Goal: Information Seeking & Learning: Compare options

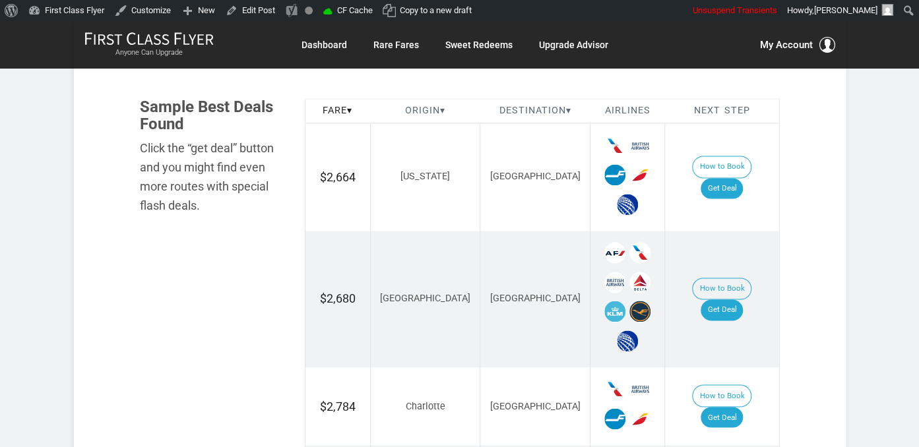
scroll to position [766, 0]
click at [730, 177] on link "Get Deal" at bounding box center [721, 187] width 42 height 21
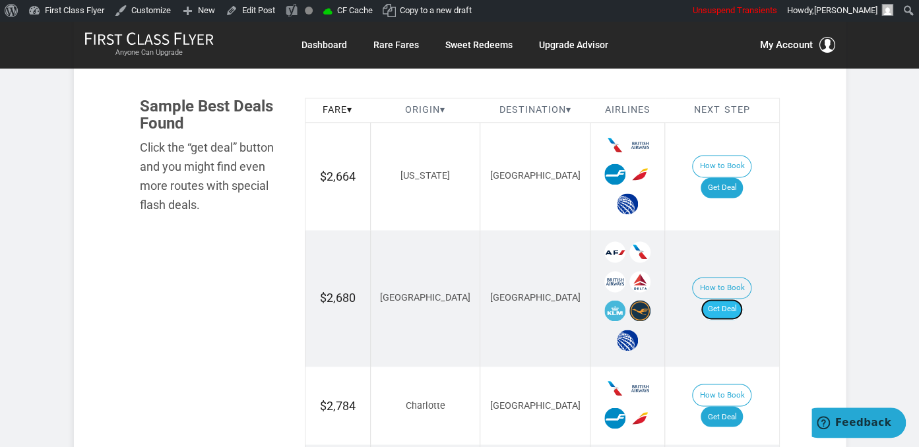
click at [743, 299] on link "Get Deal" at bounding box center [721, 309] width 42 height 21
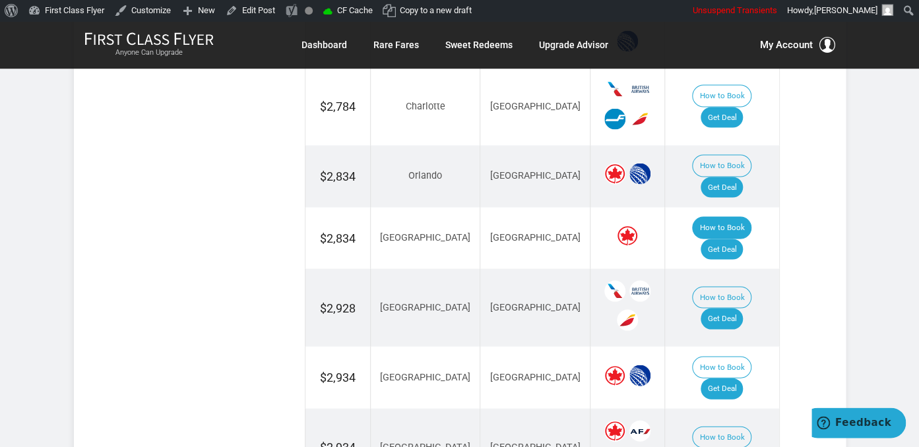
scroll to position [1114, 0]
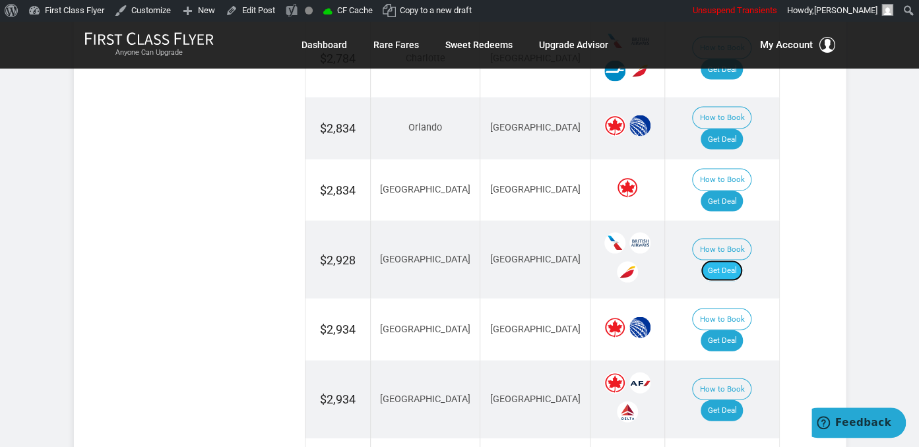
click at [730, 260] on link "Get Deal" at bounding box center [721, 270] width 42 height 21
click at [743, 260] on link "Get Deal" at bounding box center [721, 270] width 42 height 21
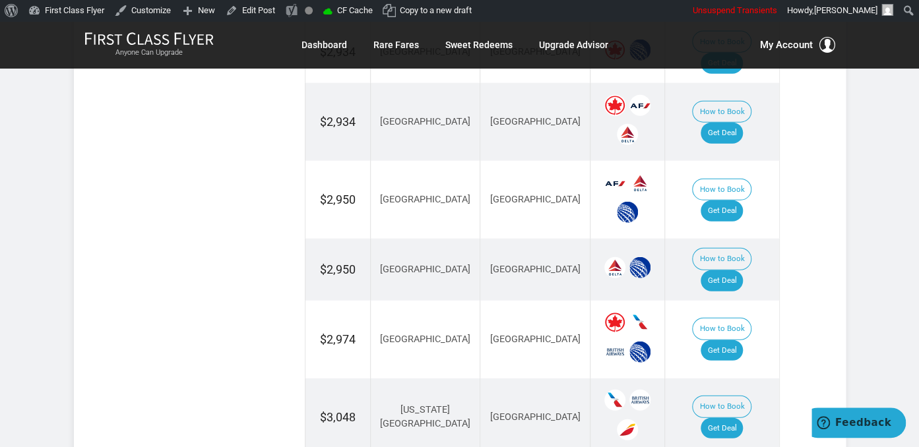
scroll to position [1393, 0]
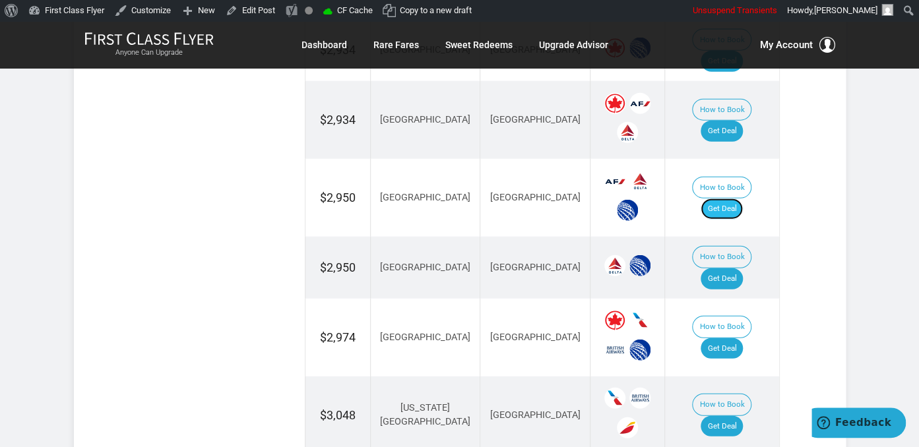
click at [739, 199] on link "Get Deal" at bounding box center [721, 209] width 42 height 21
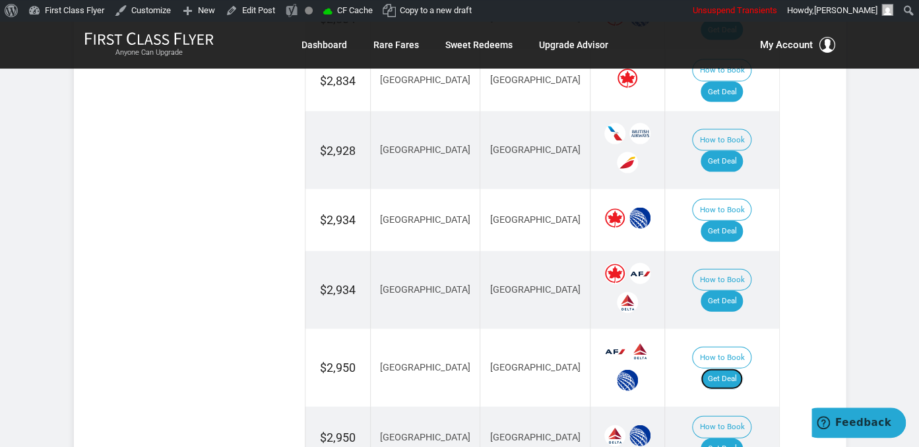
scroll to position [1114, 0]
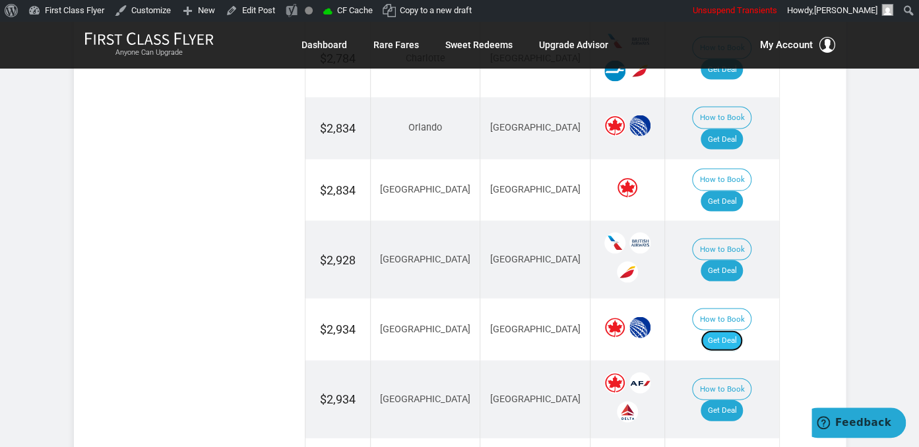
click at [730, 330] on link "Get Deal" at bounding box center [721, 340] width 42 height 21
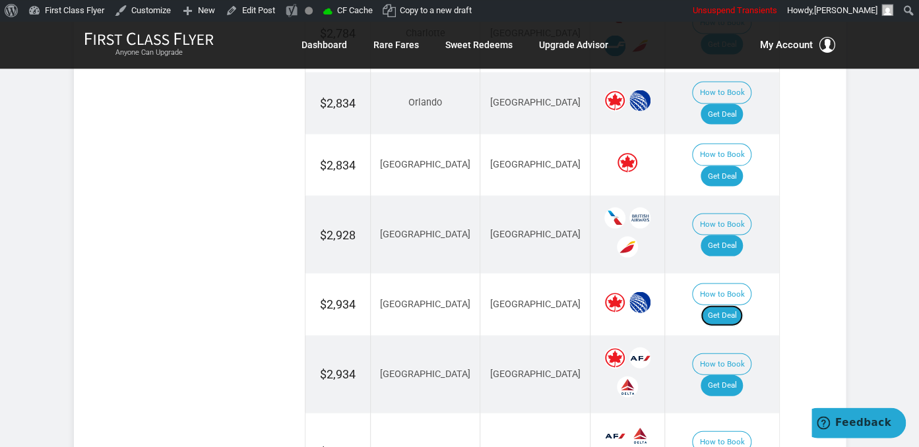
scroll to position [1045, 0]
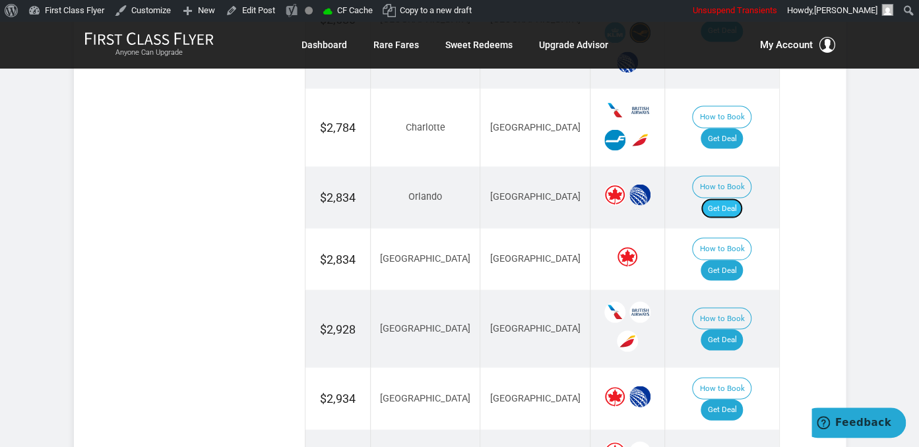
click at [725, 198] on link "Get Deal" at bounding box center [721, 208] width 42 height 21
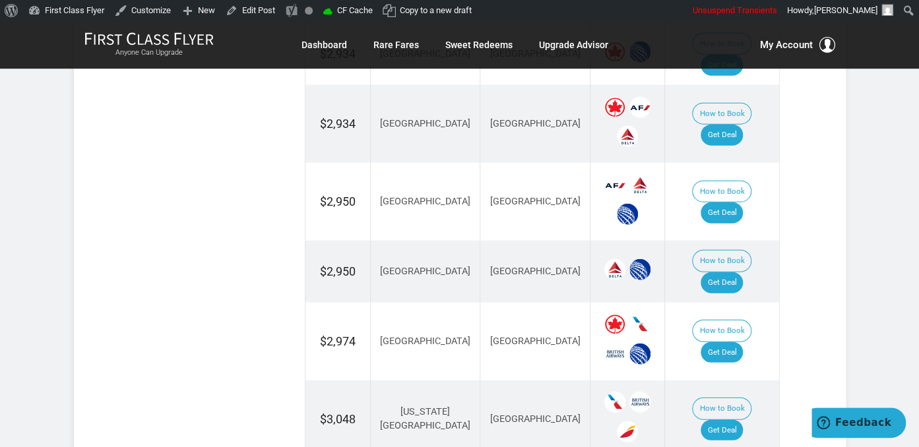
scroll to position [1393, 0]
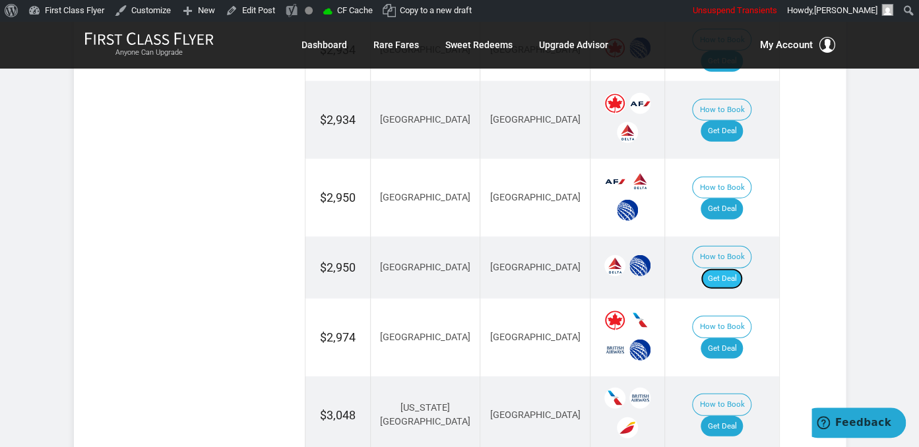
click at [735, 268] on link "Get Deal" at bounding box center [721, 278] width 42 height 21
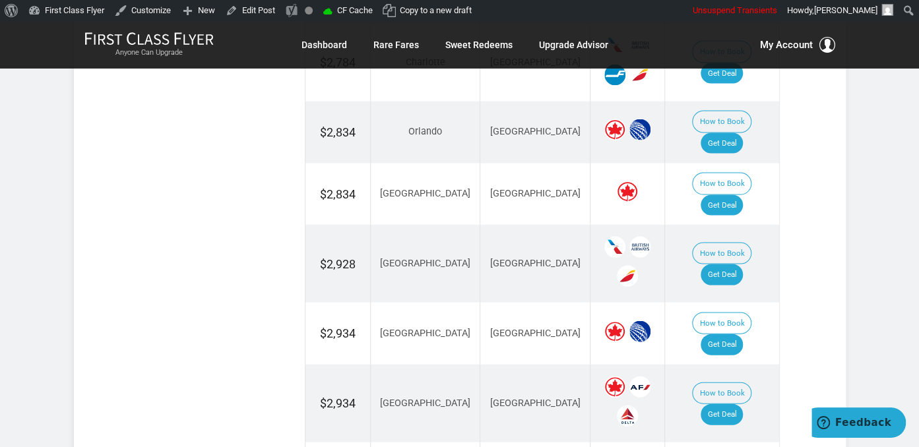
scroll to position [975, 0]
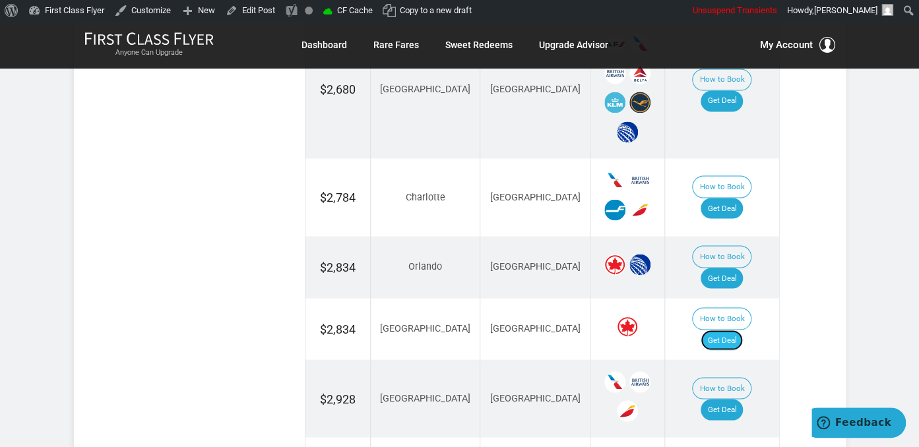
click at [722, 330] on link "Get Deal" at bounding box center [721, 340] width 42 height 21
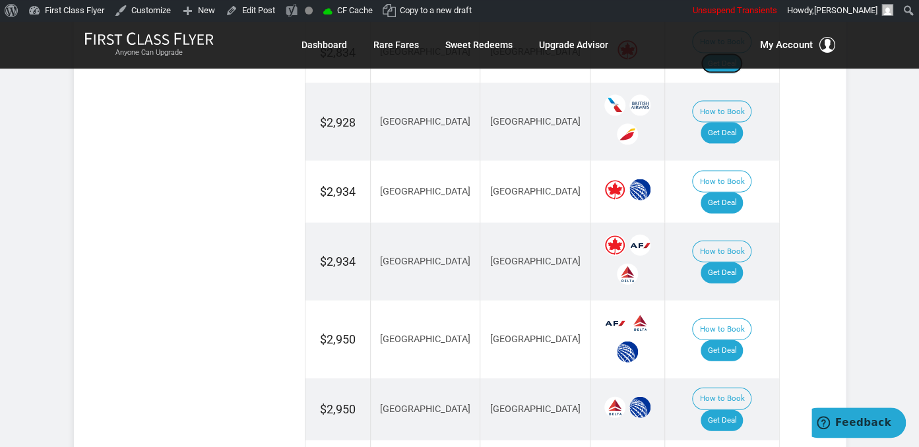
scroll to position [1323, 0]
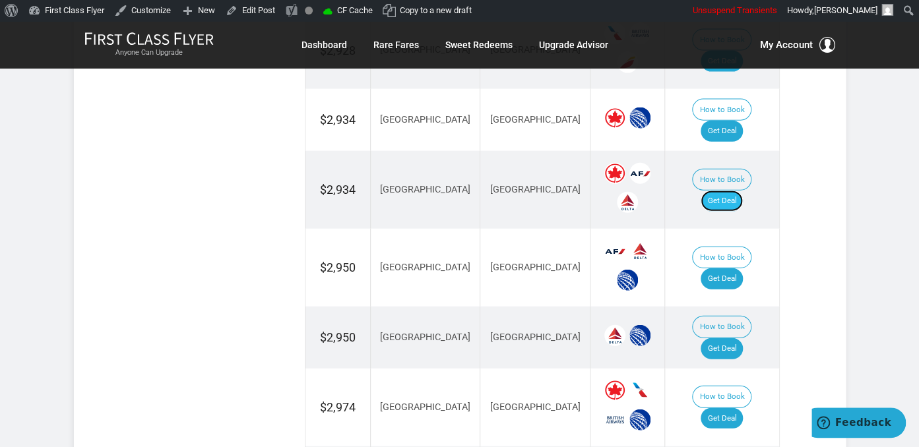
click at [731, 191] on link "Get Deal" at bounding box center [721, 201] width 42 height 21
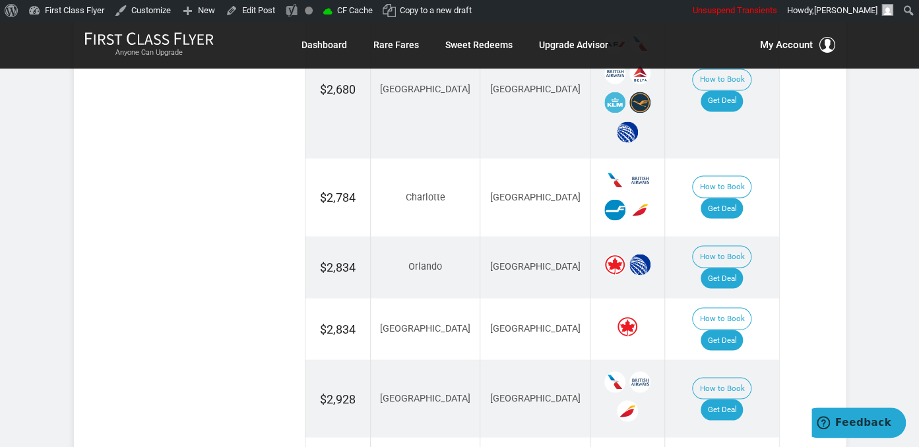
scroll to position [905, 0]
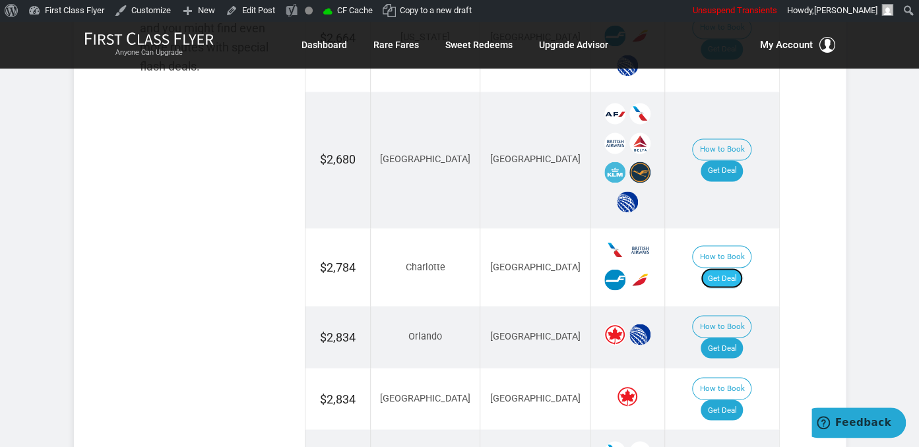
click at [732, 268] on link "Get Deal" at bounding box center [721, 278] width 42 height 21
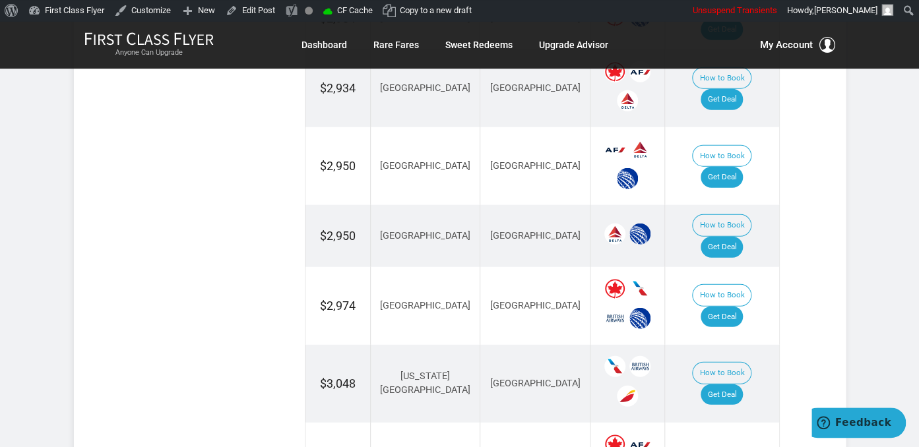
scroll to position [1462, 0]
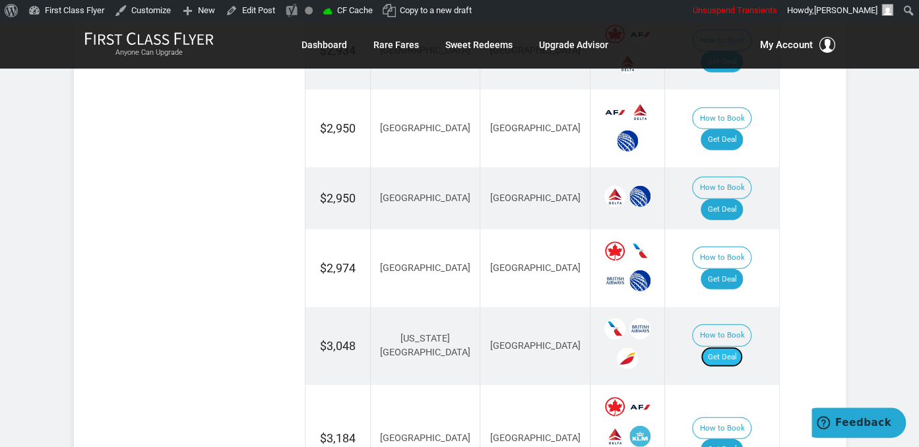
click at [738, 347] on link "Get Deal" at bounding box center [721, 357] width 42 height 21
click at [737, 269] on link "Get Deal" at bounding box center [721, 279] width 42 height 21
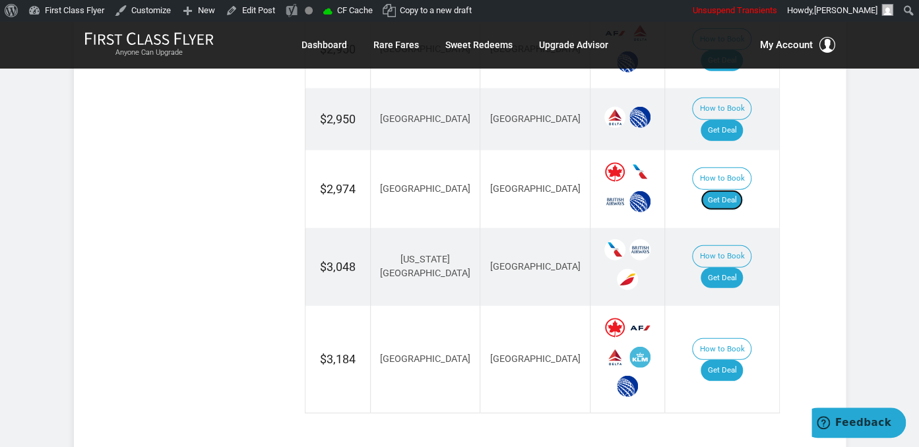
scroll to position [1601, 0]
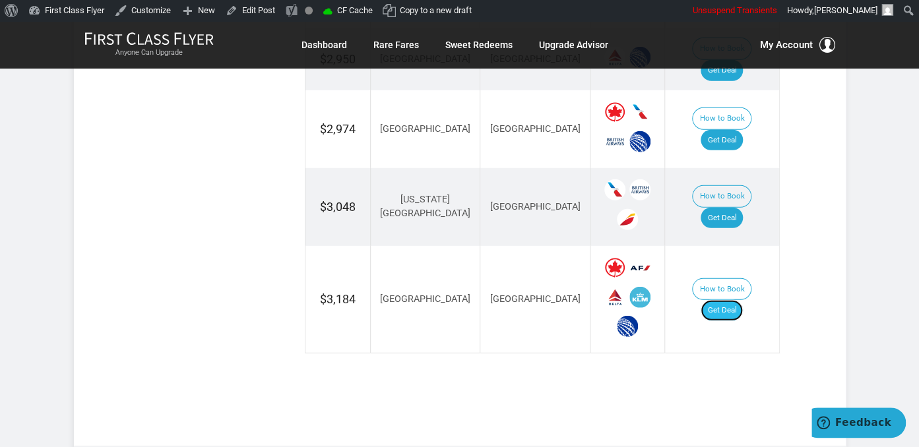
click at [731, 300] on link "Get Deal" at bounding box center [721, 310] width 42 height 21
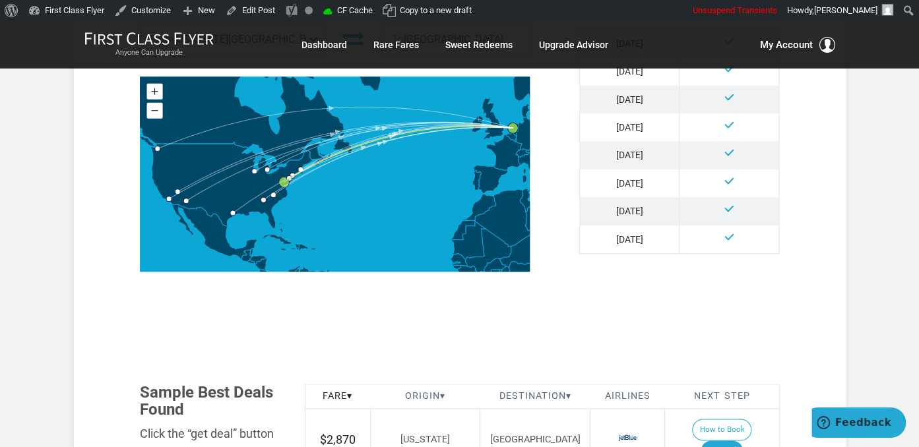
scroll to position [627, 0]
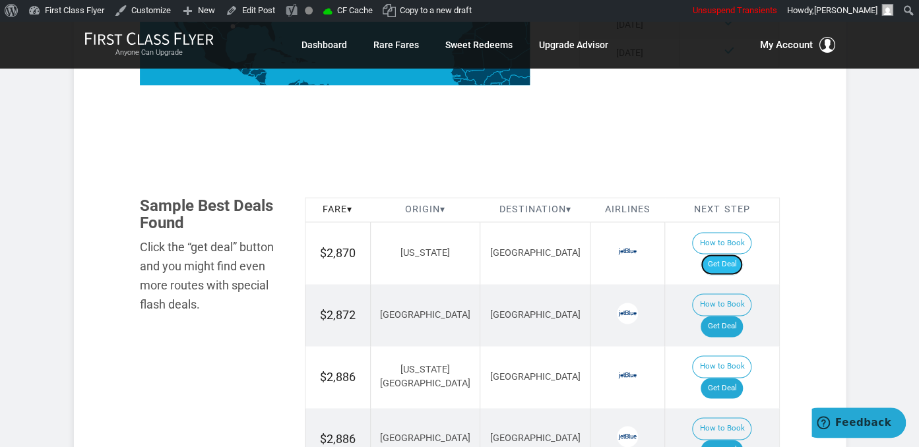
click at [732, 254] on link "Get Deal" at bounding box center [721, 264] width 42 height 21
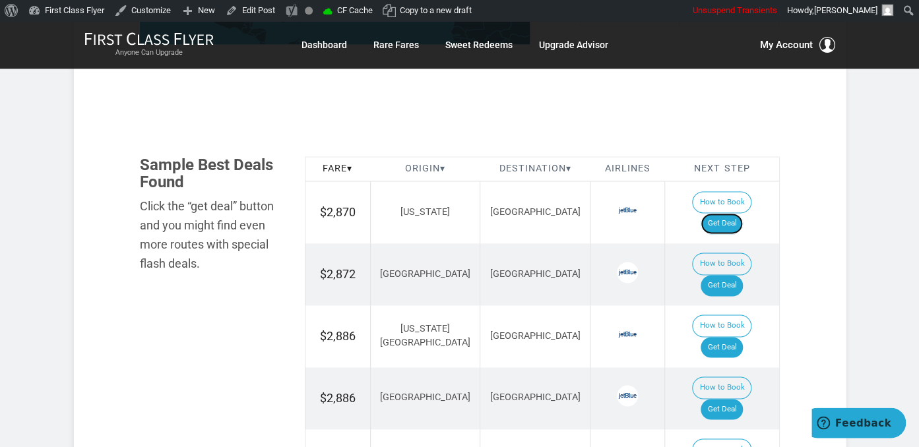
scroll to position [806, 0]
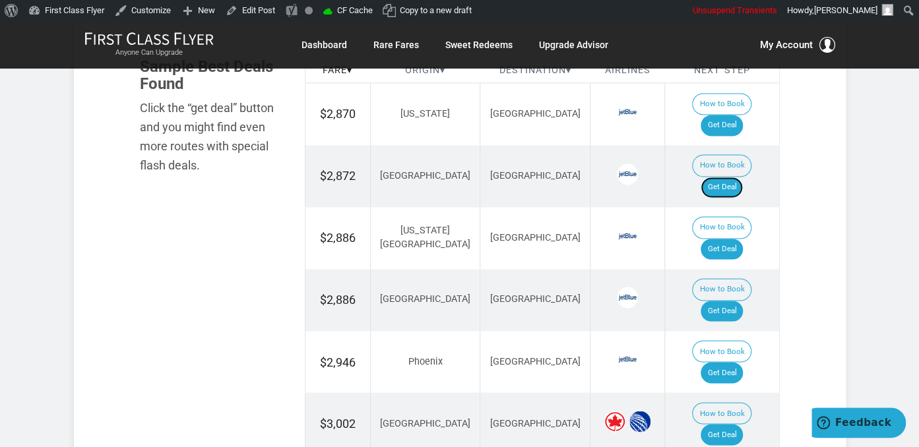
click at [743, 177] on link "Get Deal" at bounding box center [721, 187] width 42 height 21
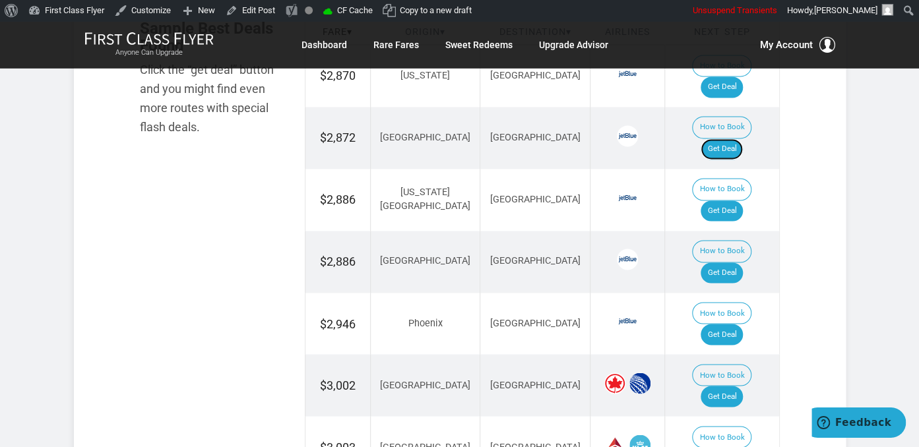
scroll to position [875, 0]
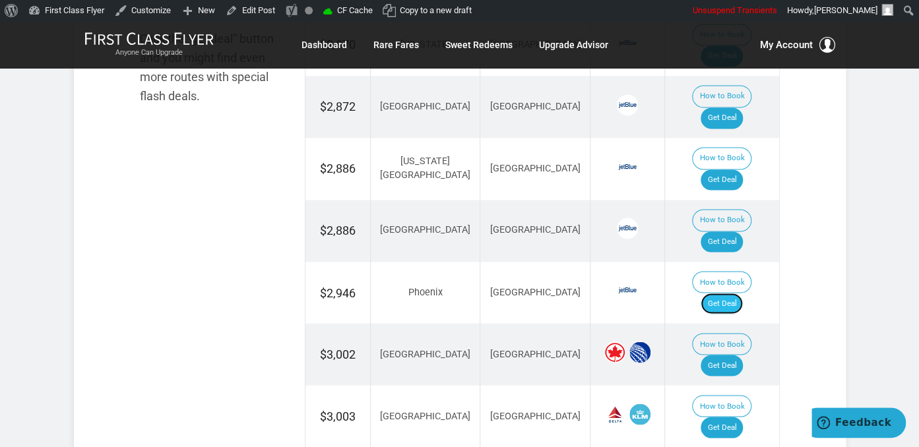
click at [726, 293] on link "Get Deal" at bounding box center [721, 303] width 42 height 21
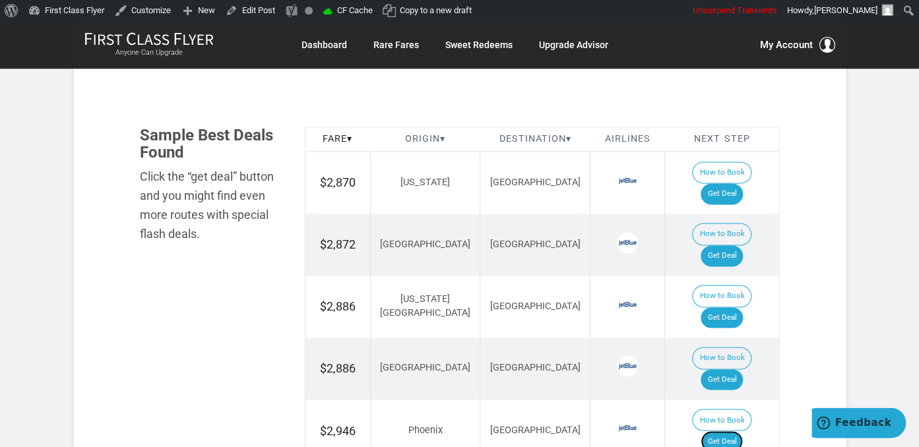
scroll to position [736, 0]
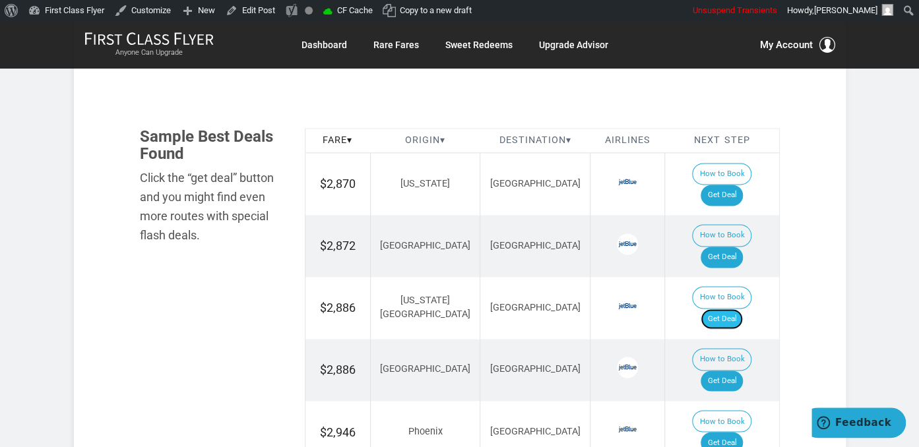
click at [734, 309] on link "Get Deal" at bounding box center [721, 319] width 42 height 21
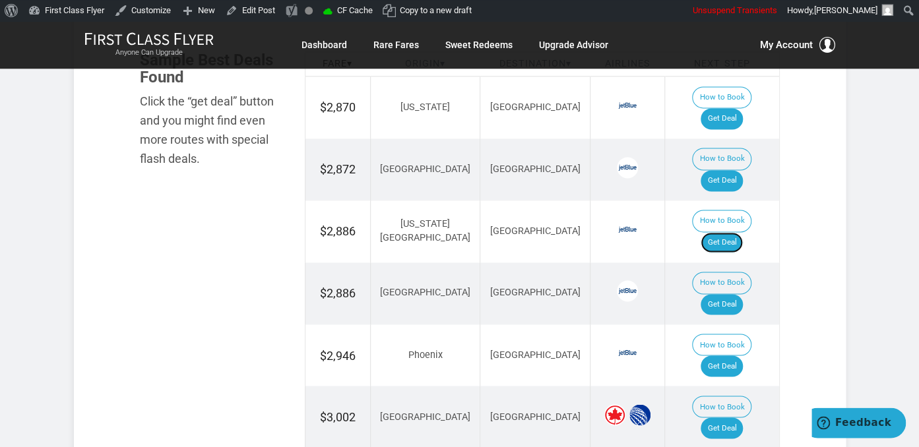
scroll to position [875, 0]
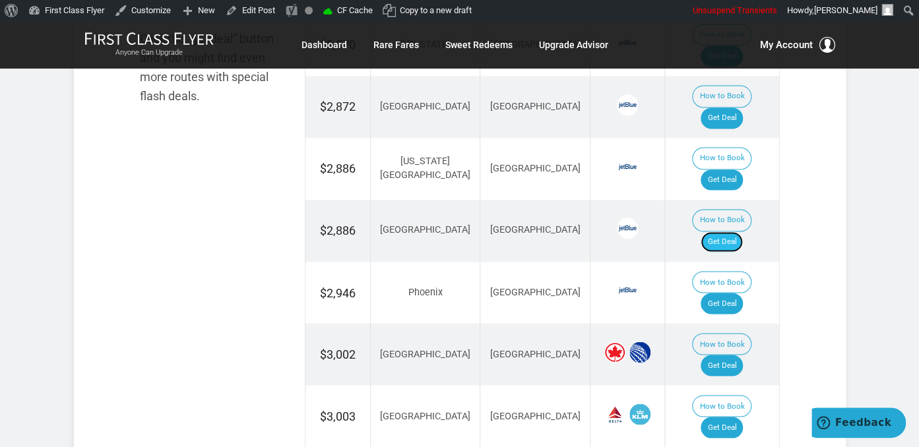
click at [738, 232] on link "Get Deal" at bounding box center [721, 242] width 42 height 21
click at [735, 417] on link "Get Deal" at bounding box center [721, 427] width 42 height 21
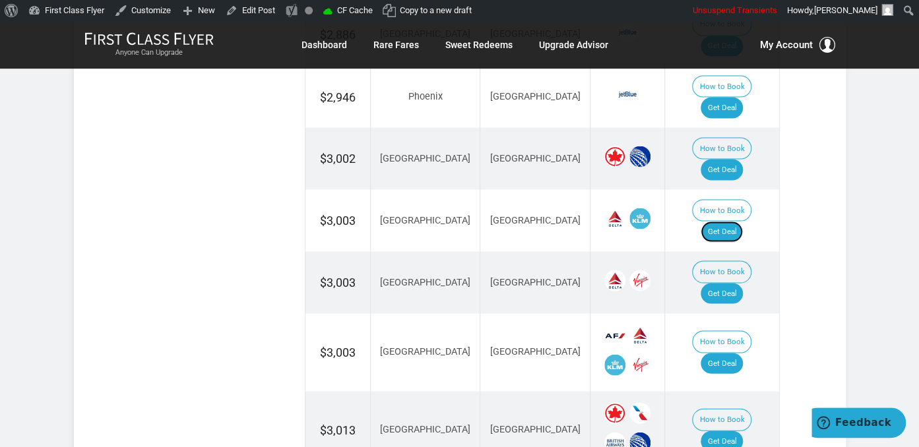
scroll to position [1084, 0]
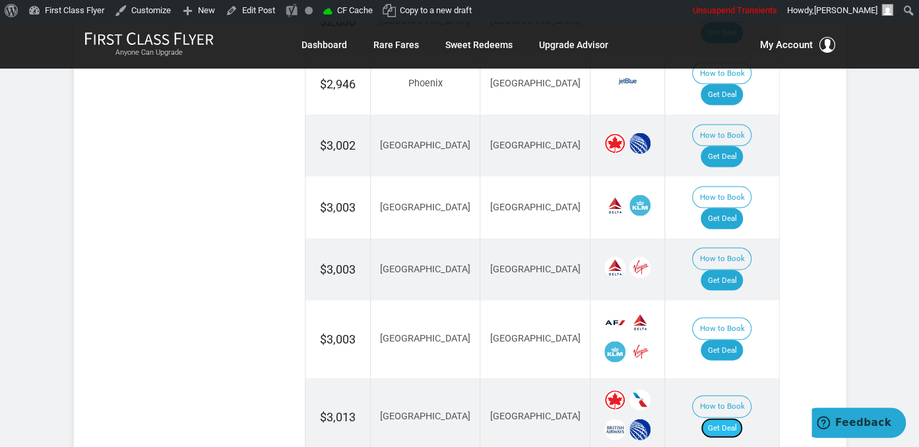
click at [732, 418] on link "Get Deal" at bounding box center [721, 428] width 42 height 21
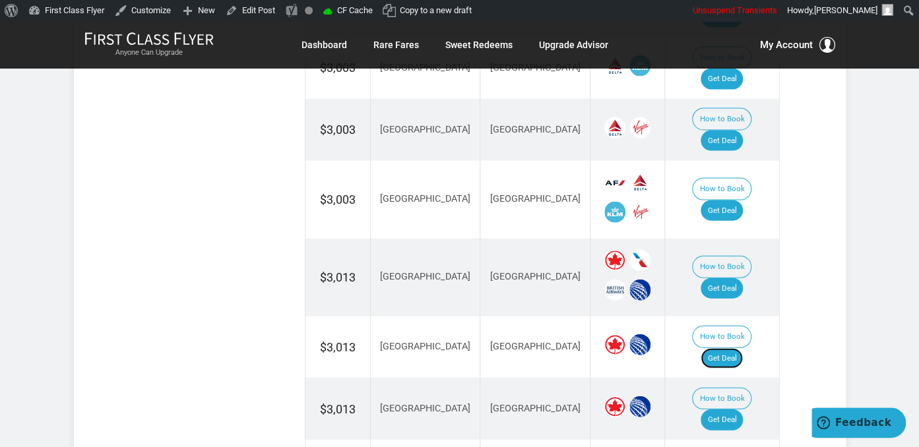
click at [743, 348] on link "Get Deal" at bounding box center [721, 358] width 42 height 21
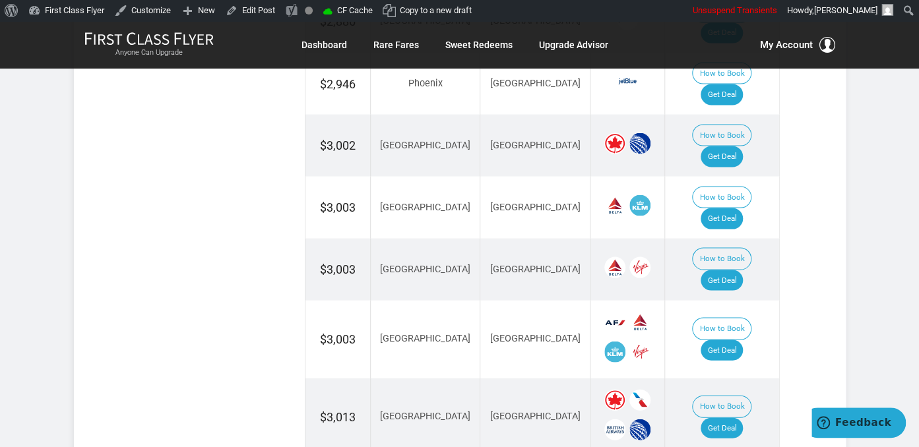
scroll to position [945, 0]
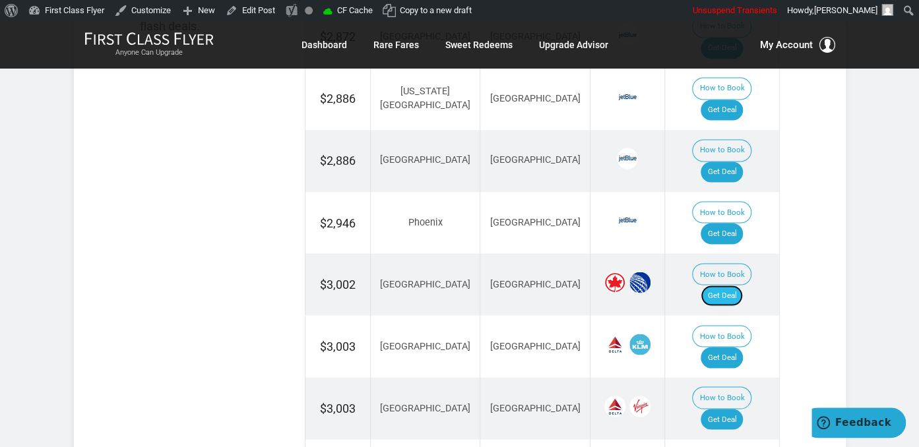
click at [733, 285] on link "Get Deal" at bounding box center [721, 295] width 42 height 21
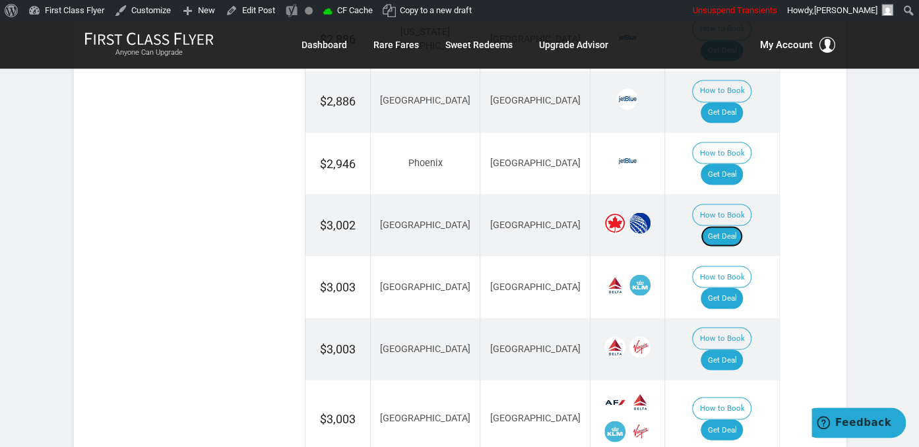
scroll to position [1084, 0]
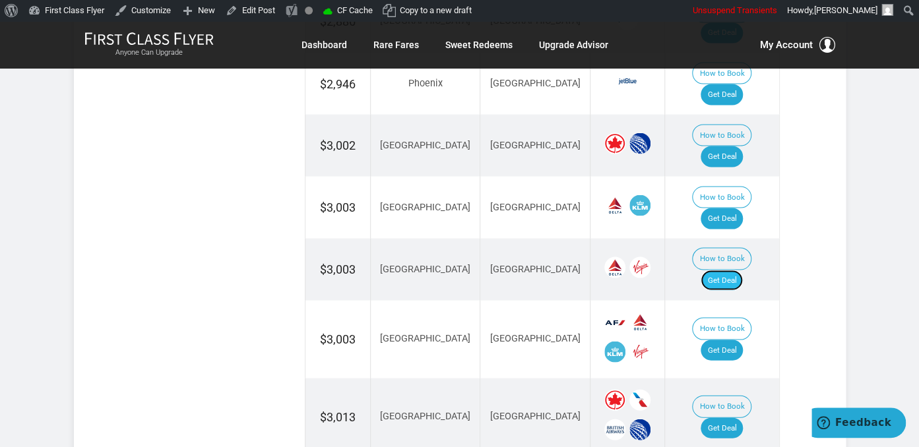
click at [732, 270] on link "Get Deal" at bounding box center [721, 280] width 42 height 21
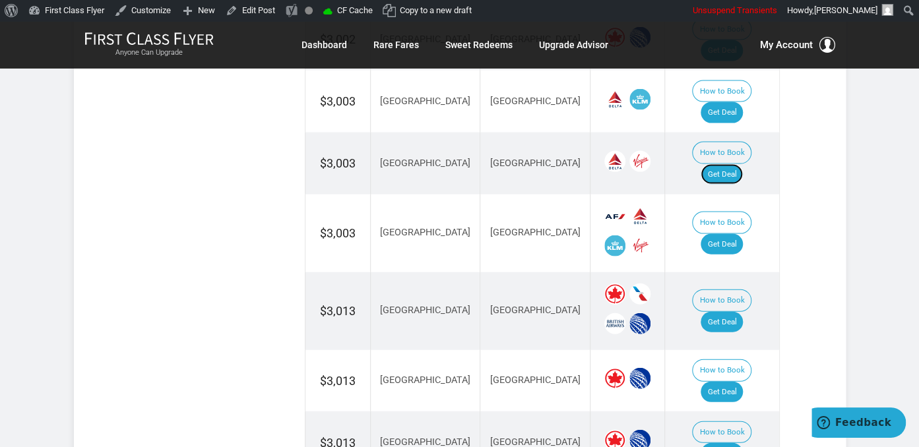
scroll to position [1154, 0]
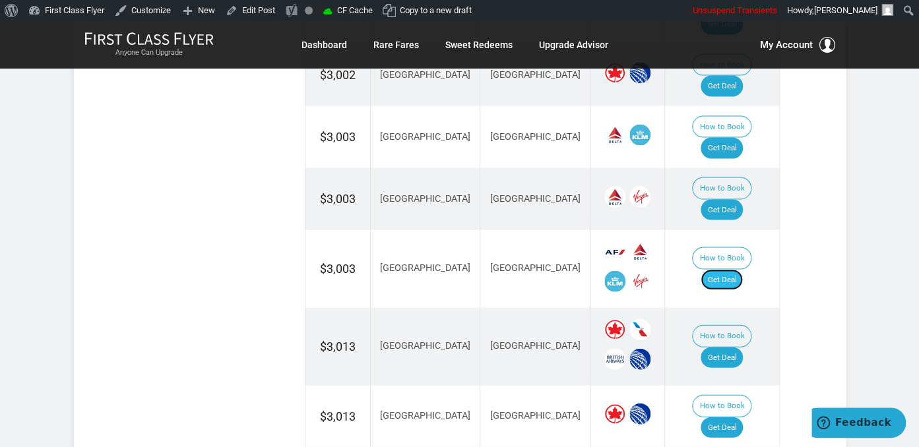
click at [735, 270] on link "Get Deal" at bounding box center [721, 280] width 42 height 21
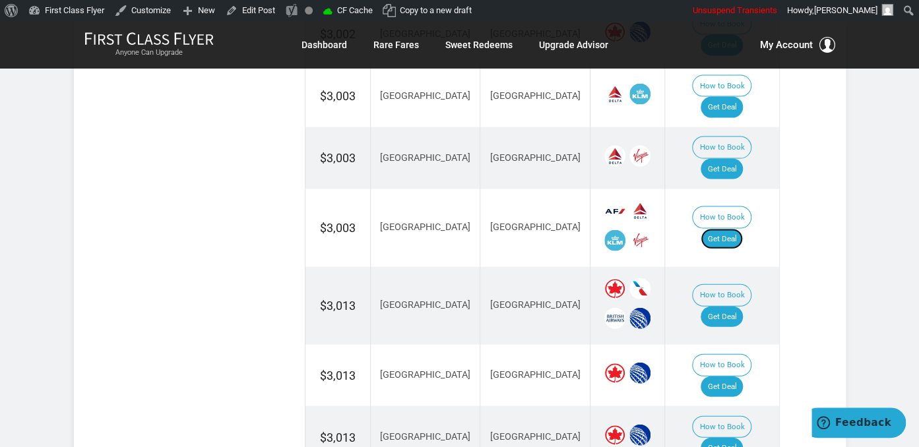
scroll to position [1224, 0]
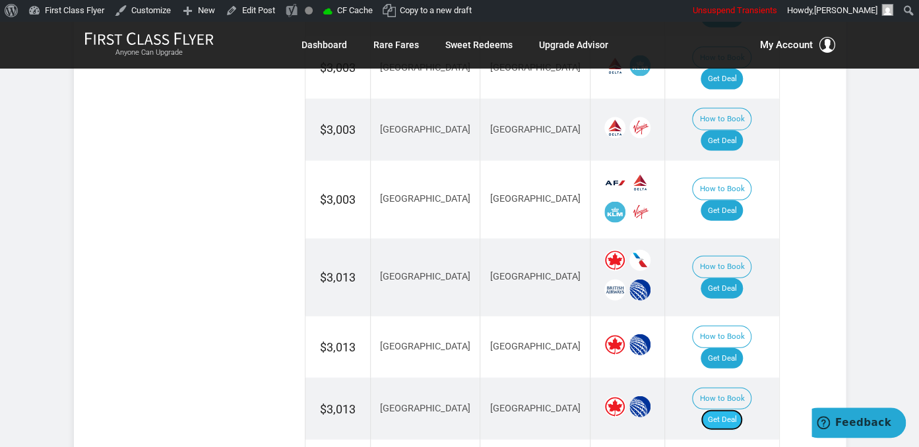
click at [737, 410] on link "Get Deal" at bounding box center [721, 420] width 42 height 21
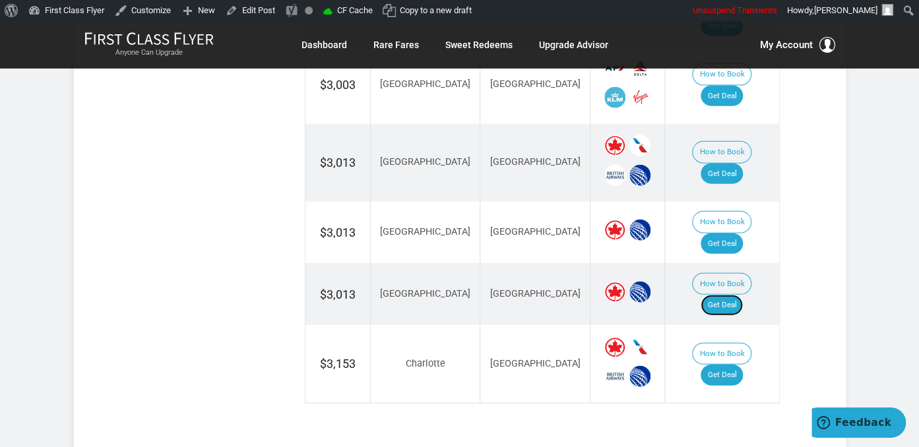
scroll to position [1363, 0]
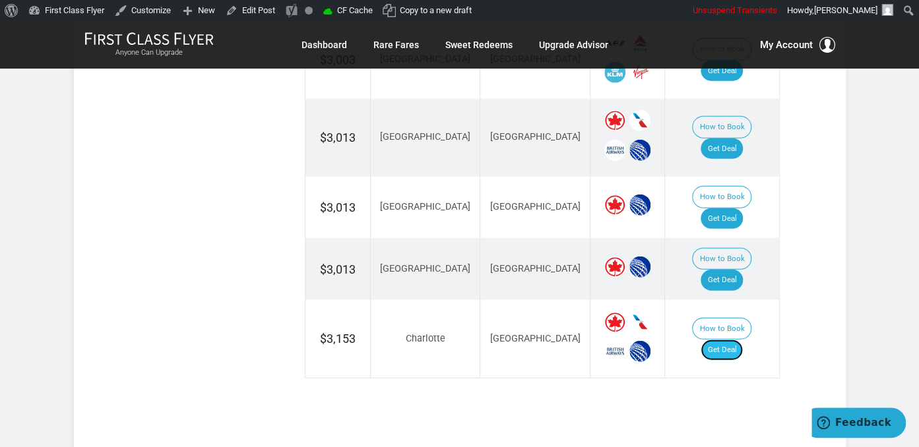
click at [733, 340] on link "Get Deal" at bounding box center [721, 350] width 42 height 21
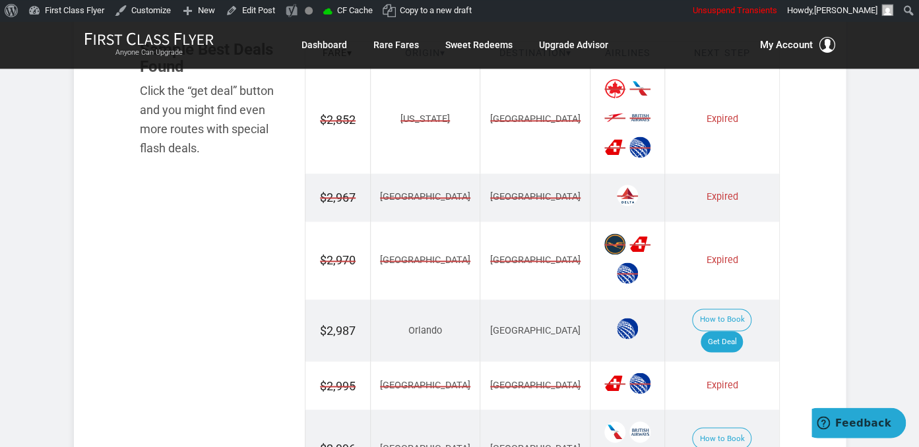
scroll to position [975, 0]
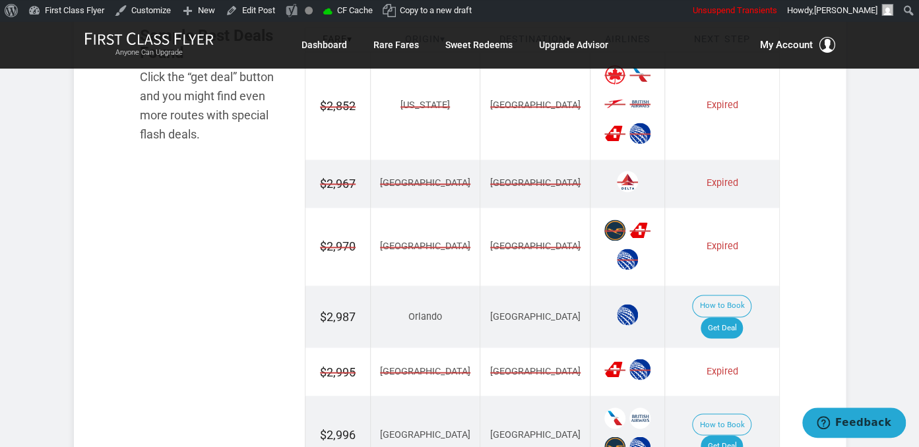
scroll to position [905, 0]
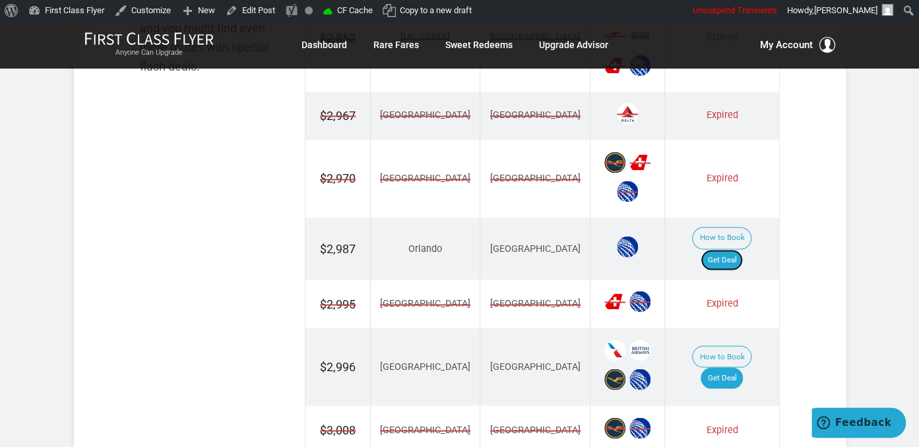
click at [739, 249] on link "Get Deal" at bounding box center [721, 259] width 42 height 21
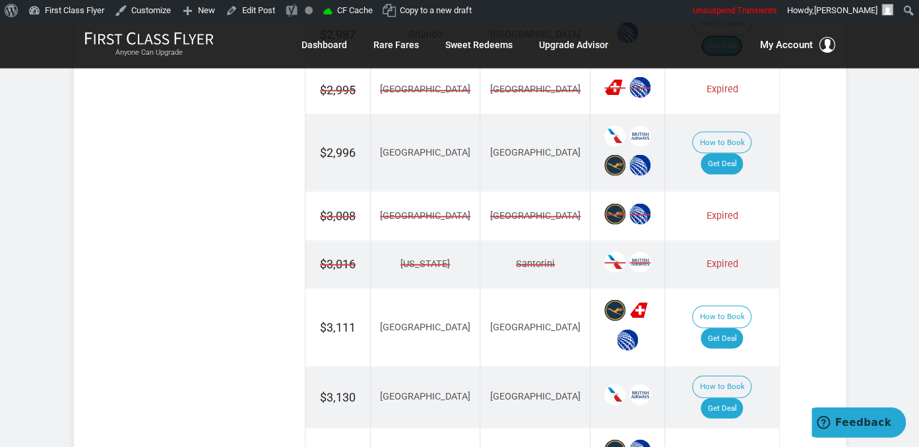
scroll to position [1045, 0]
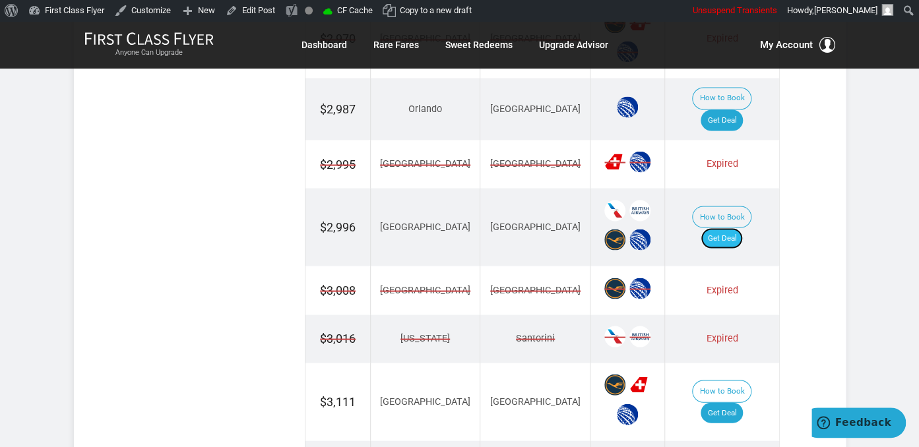
click at [735, 228] on link "Get Deal" at bounding box center [721, 238] width 42 height 21
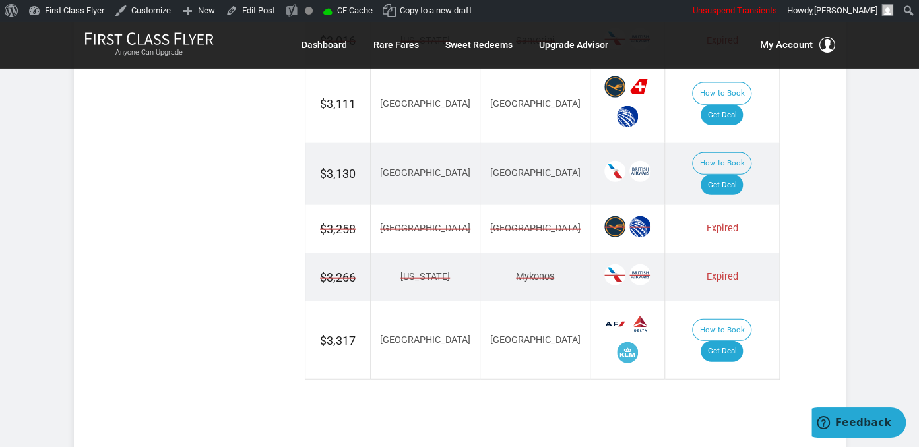
scroll to position [1462, 0]
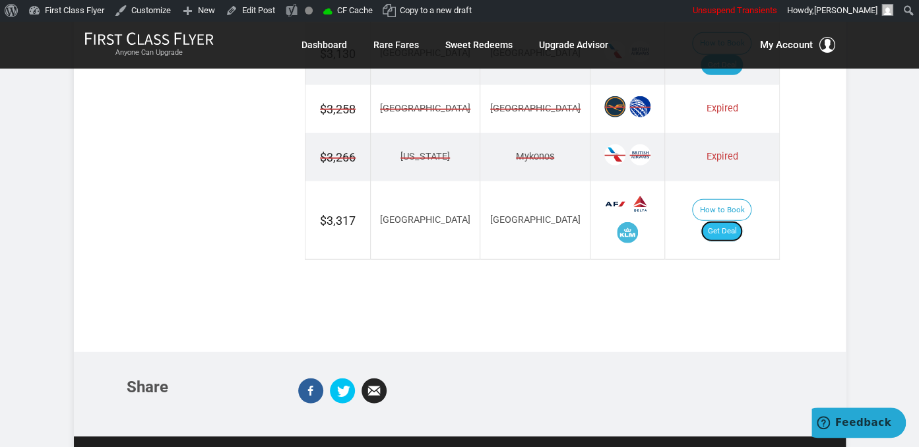
click at [730, 221] on link "Get Deal" at bounding box center [721, 231] width 42 height 21
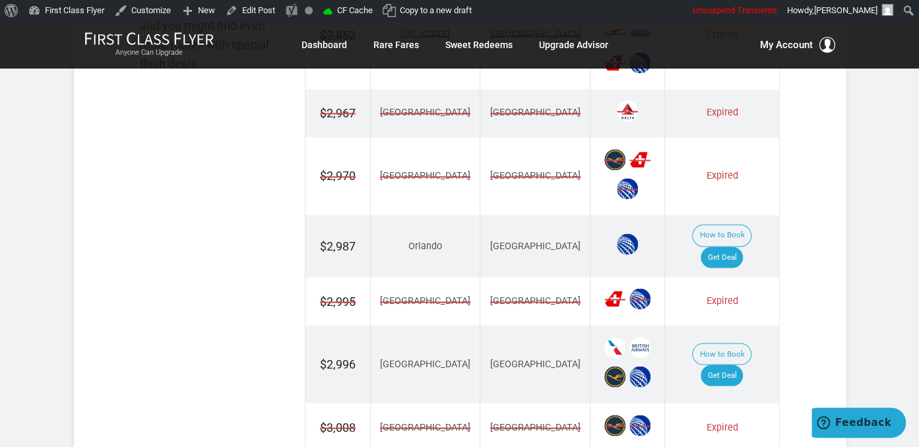
scroll to position [836, 0]
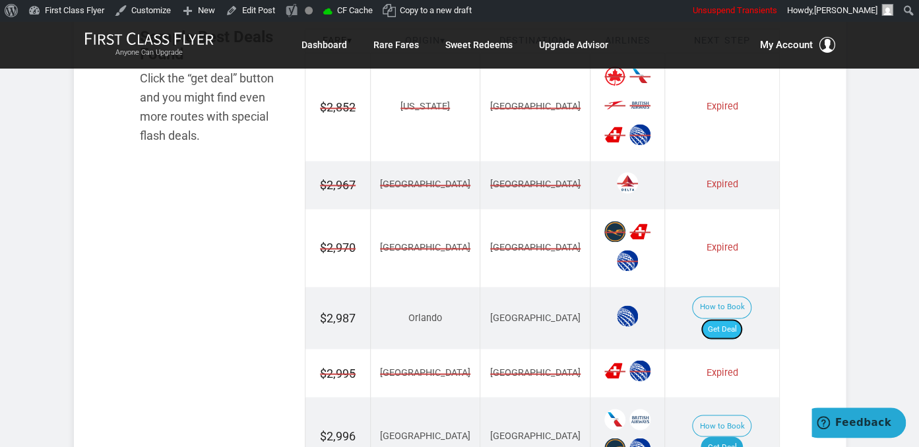
click at [727, 319] on link "Get Deal" at bounding box center [721, 329] width 42 height 21
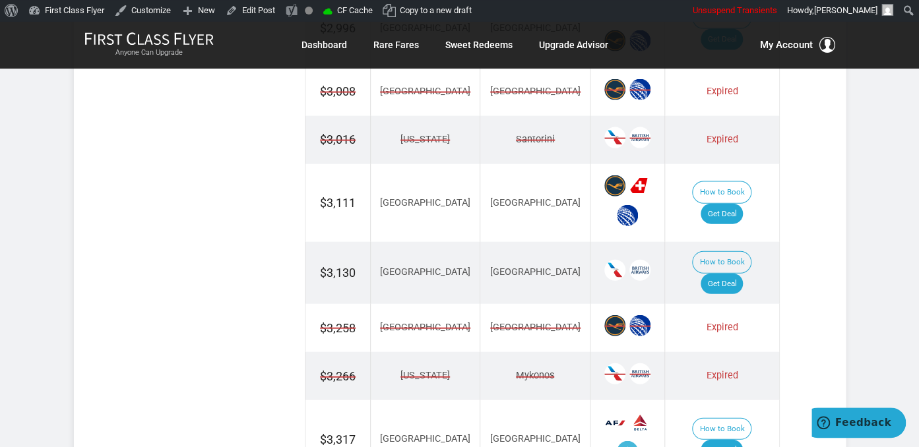
scroll to position [1253, 0]
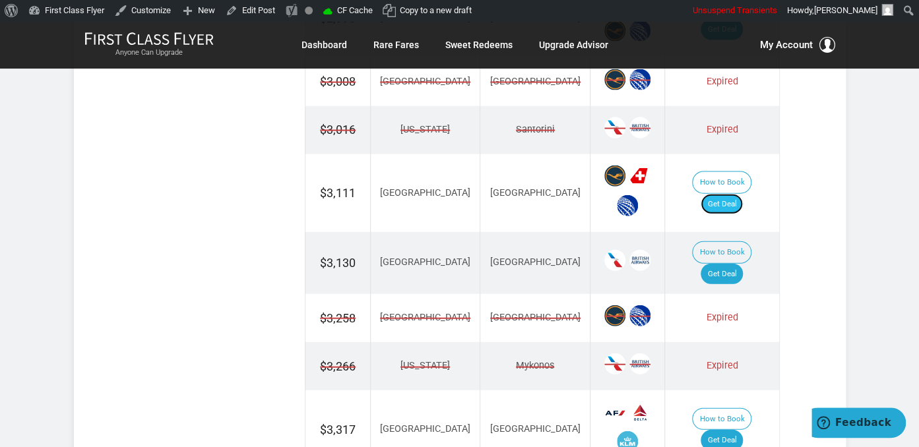
click at [734, 194] on link "Get Deal" at bounding box center [721, 204] width 42 height 21
click at [733, 264] on link "Get Deal" at bounding box center [721, 274] width 42 height 21
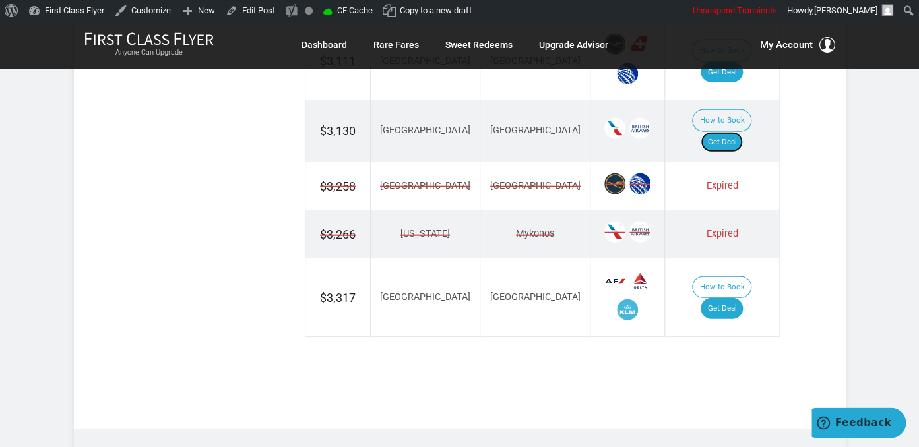
scroll to position [1393, 0]
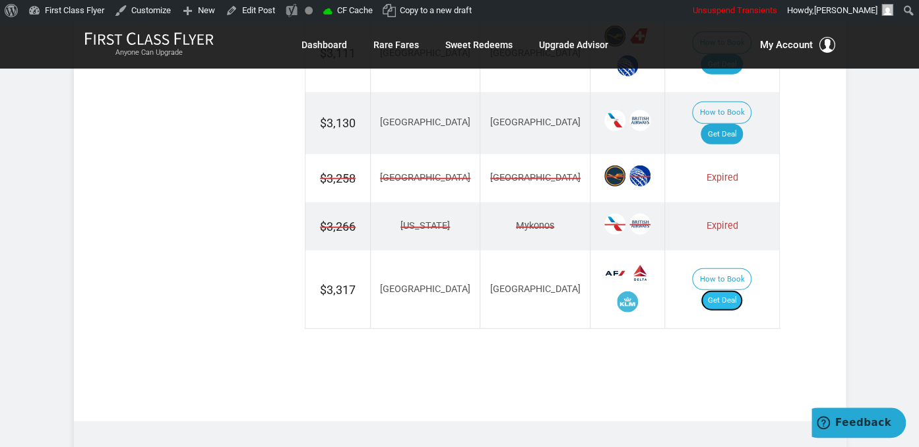
click at [728, 290] on link "Get Deal" at bounding box center [721, 300] width 42 height 21
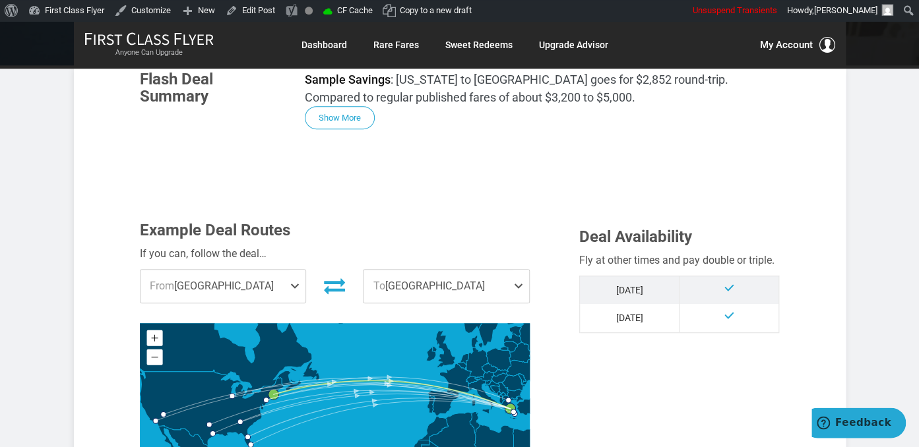
scroll to position [224, 0]
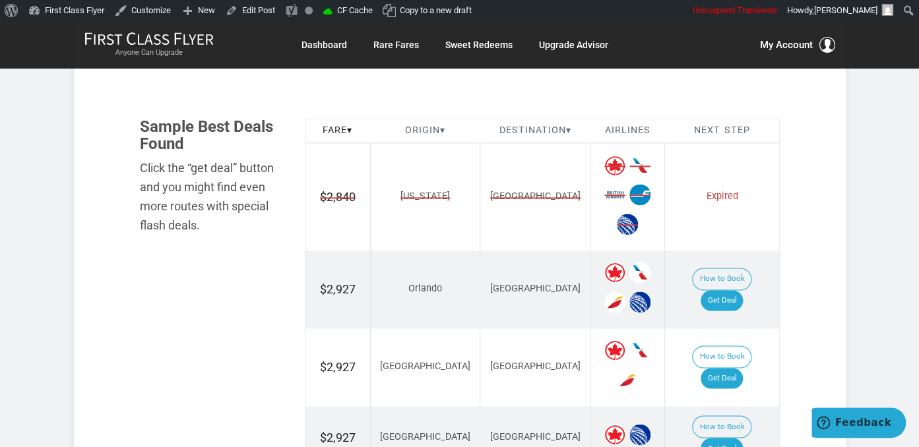
scroll to position [766, 0]
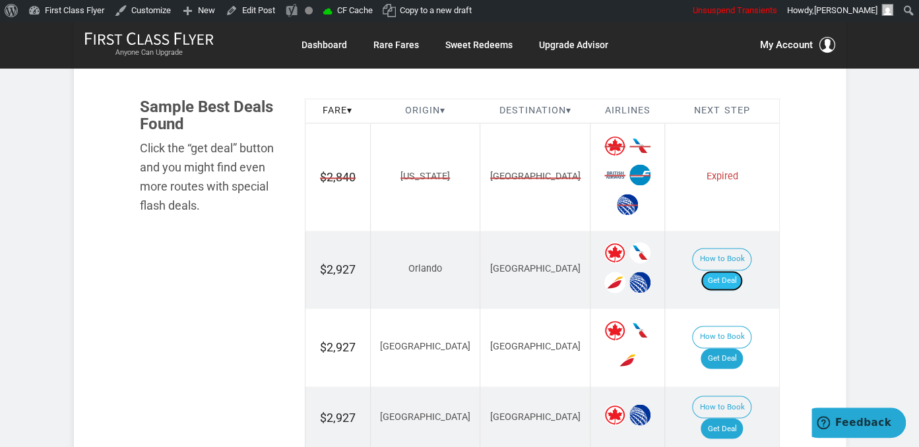
click at [733, 271] on link "Get Deal" at bounding box center [721, 280] width 42 height 21
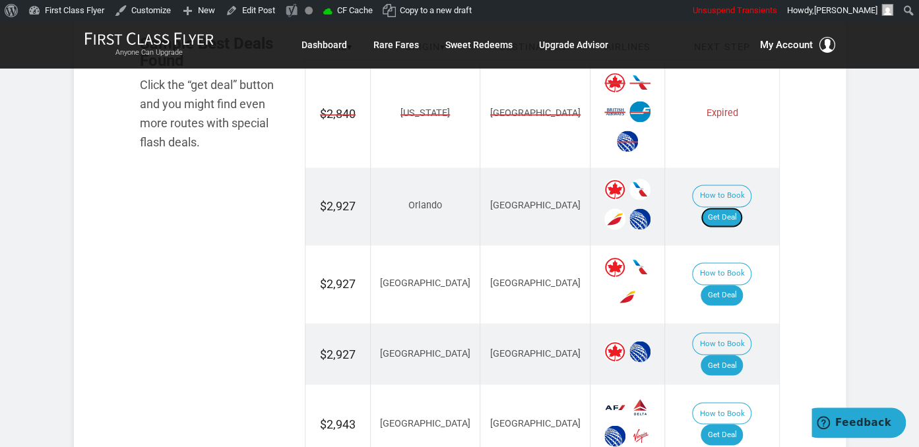
scroll to position [1045, 0]
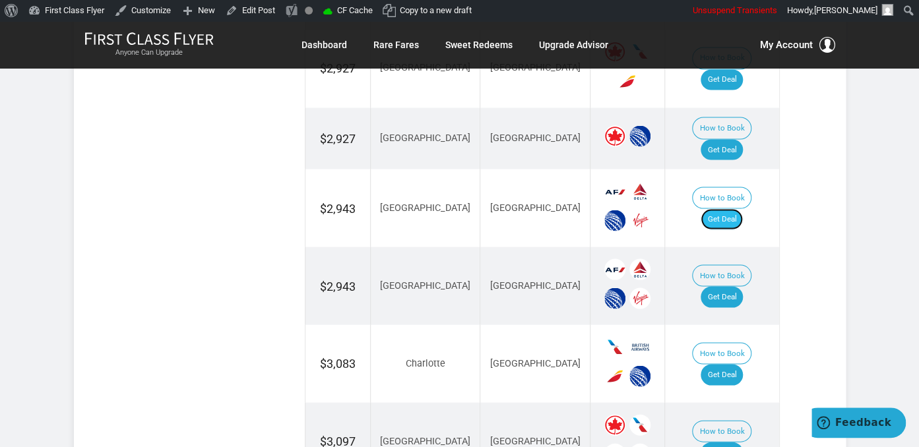
click at [743, 208] on link "Get Deal" at bounding box center [721, 218] width 42 height 21
click at [739, 286] on link "Get Deal" at bounding box center [721, 296] width 42 height 21
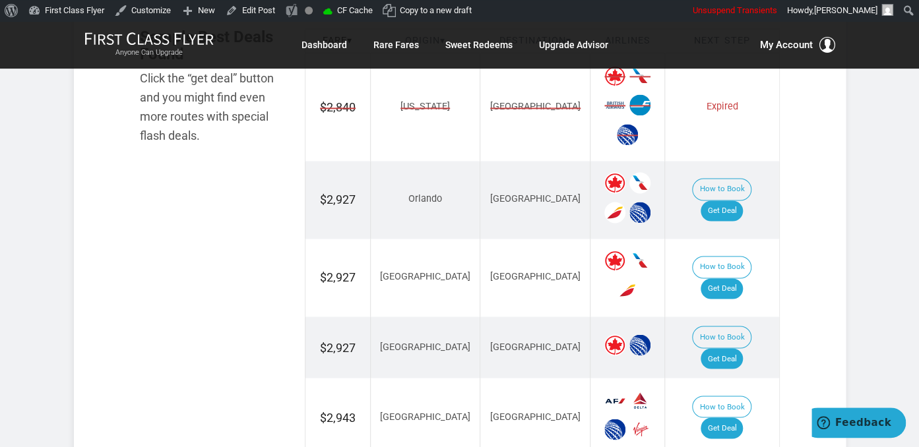
scroll to position [905, 0]
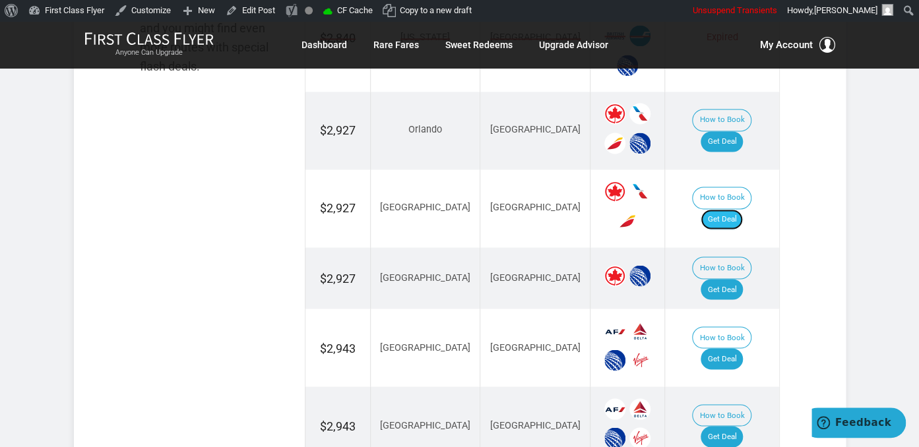
click at [735, 209] on link "Get Deal" at bounding box center [721, 219] width 42 height 21
click at [733, 279] on link "Get Deal" at bounding box center [721, 289] width 42 height 21
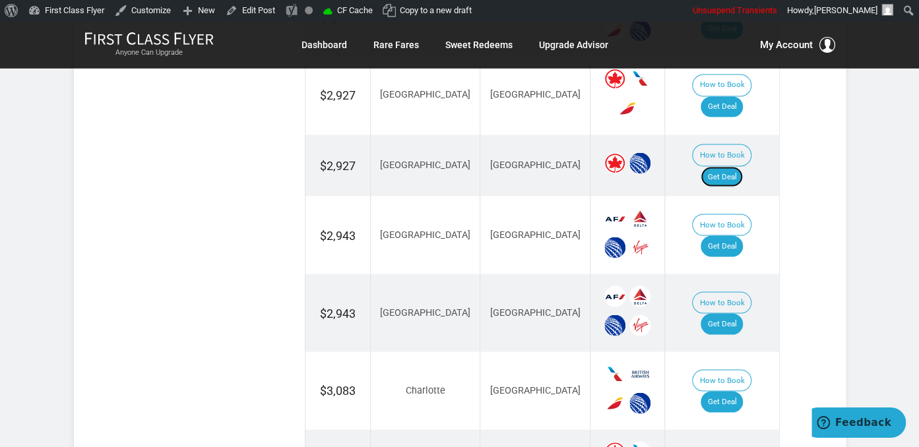
scroll to position [1114, 0]
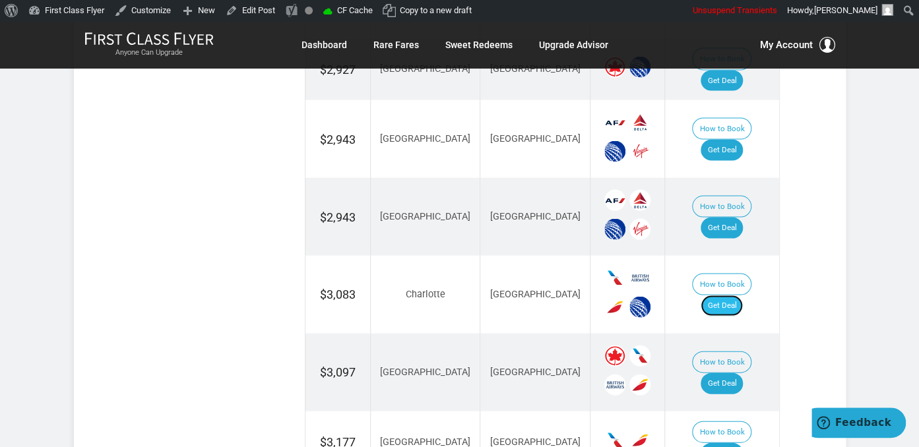
click at [739, 295] on link "Get Deal" at bounding box center [721, 305] width 42 height 21
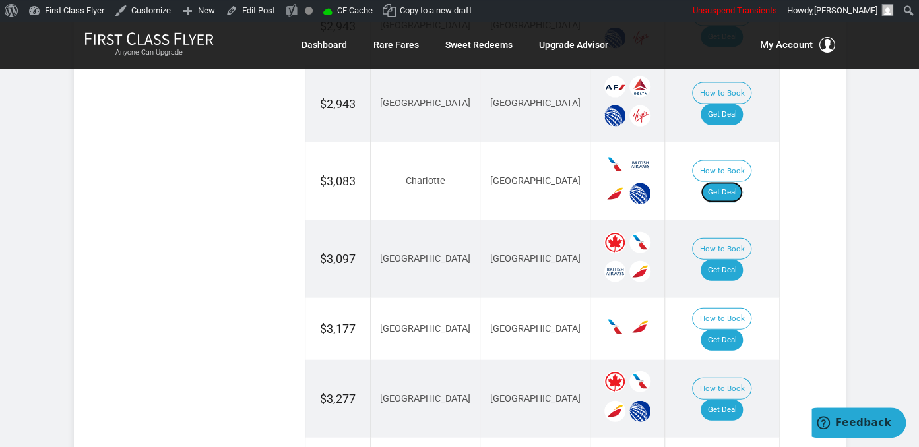
scroll to position [1323, 0]
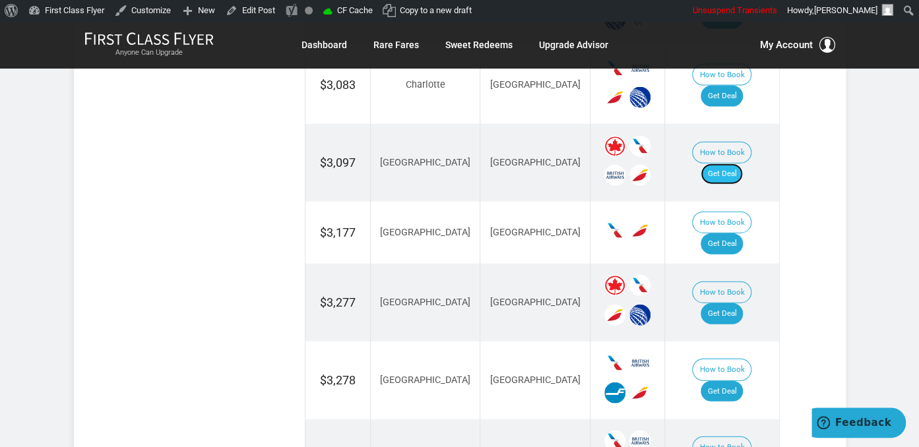
click at [724, 164] on link "Get Deal" at bounding box center [721, 174] width 42 height 21
click at [726, 303] on link "Get Deal" at bounding box center [721, 313] width 42 height 21
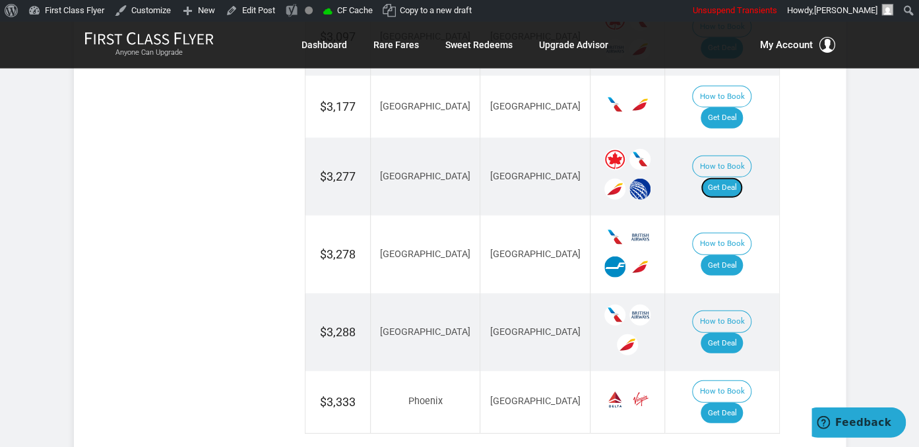
scroll to position [1462, 0]
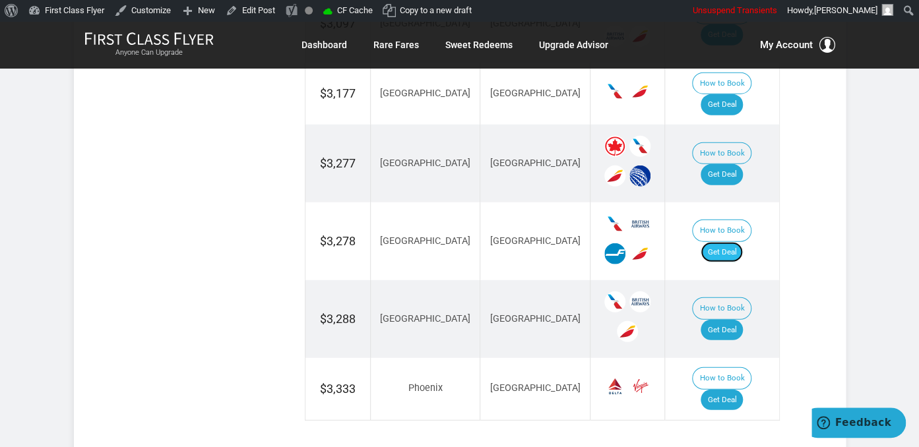
click at [736, 242] on link "Get Deal" at bounding box center [721, 252] width 42 height 21
click at [730, 320] on link "Get Deal" at bounding box center [721, 330] width 42 height 21
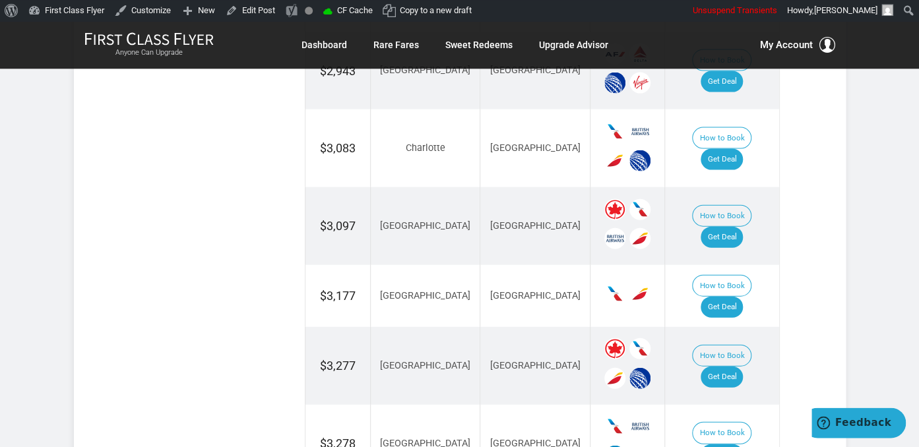
scroll to position [1253, 0]
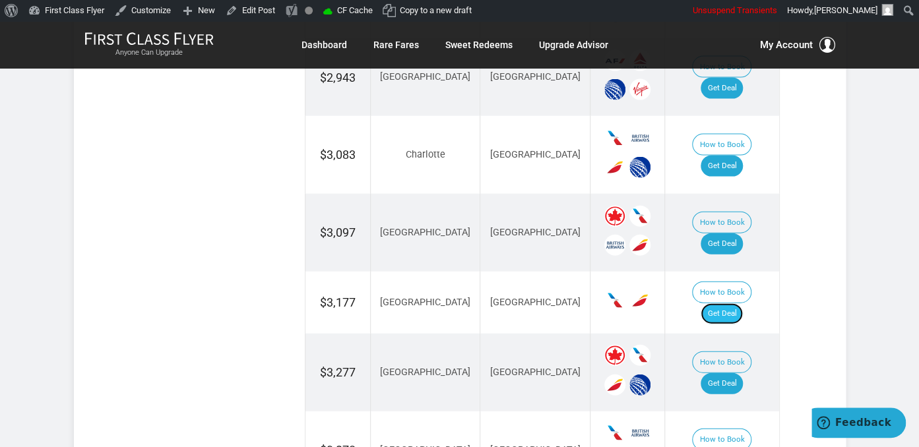
click at [735, 303] on link "Get Deal" at bounding box center [721, 313] width 42 height 21
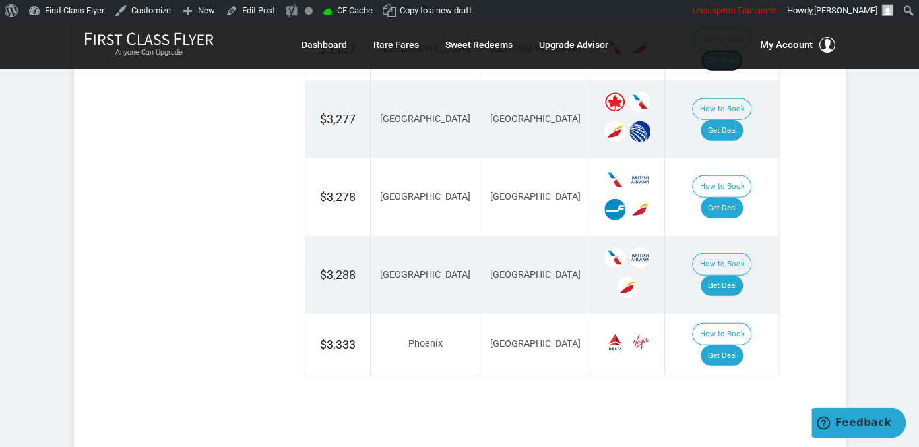
scroll to position [1532, 0]
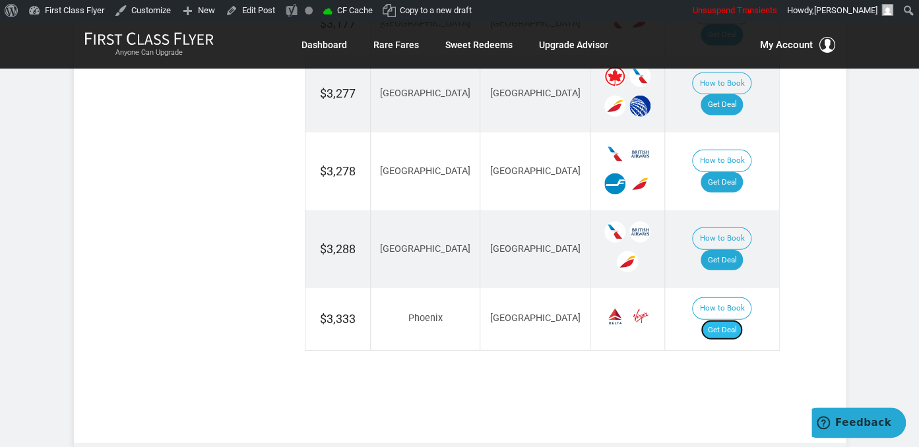
click at [733, 320] on link "Get Deal" at bounding box center [721, 330] width 42 height 21
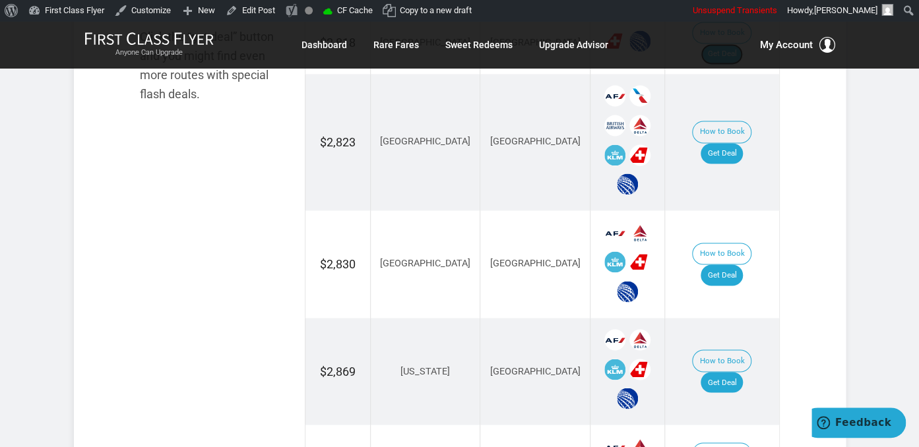
scroll to position [857, 0]
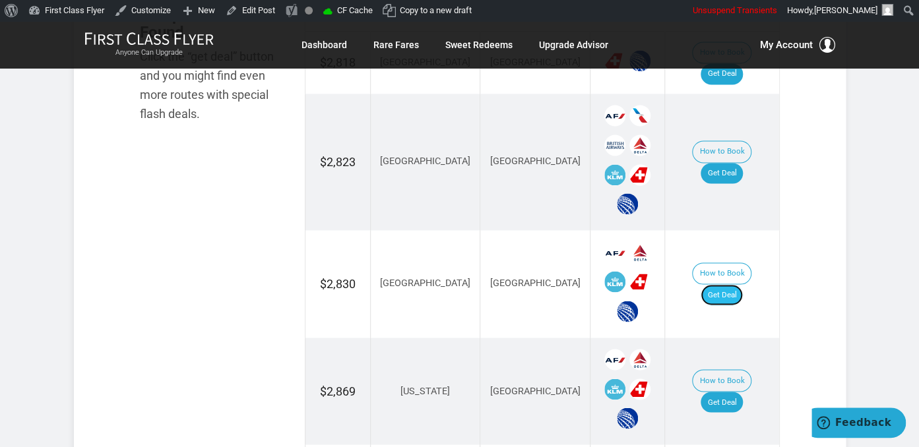
click at [741, 284] on link "Get Deal" at bounding box center [721, 294] width 42 height 21
click at [723, 163] on link "Get Deal" at bounding box center [721, 173] width 42 height 21
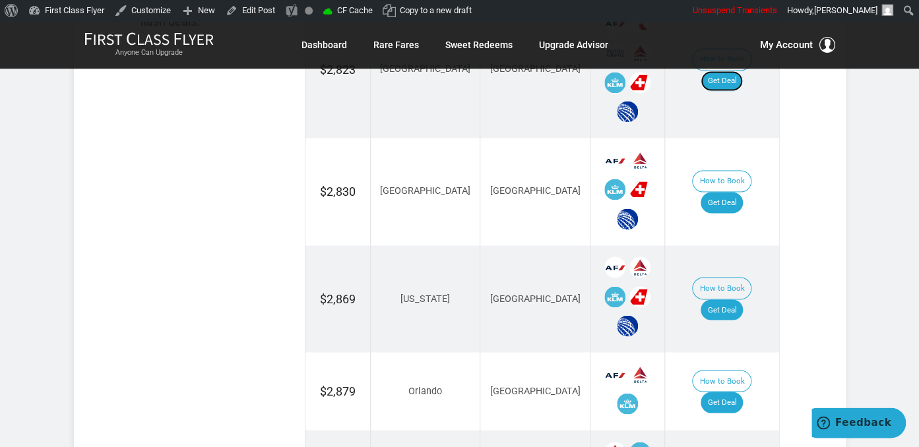
scroll to position [1067, 0]
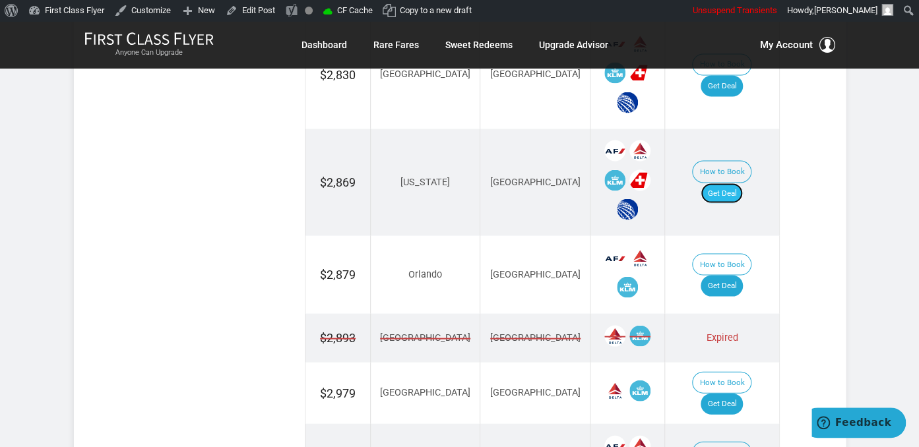
click at [735, 183] on link "Get Deal" at bounding box center [721, 193] width 42 height 21
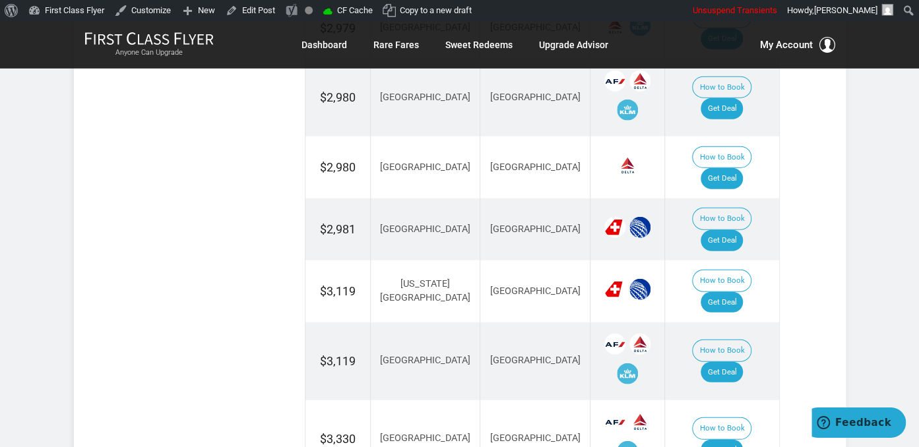
scroll to position [1415, 0]
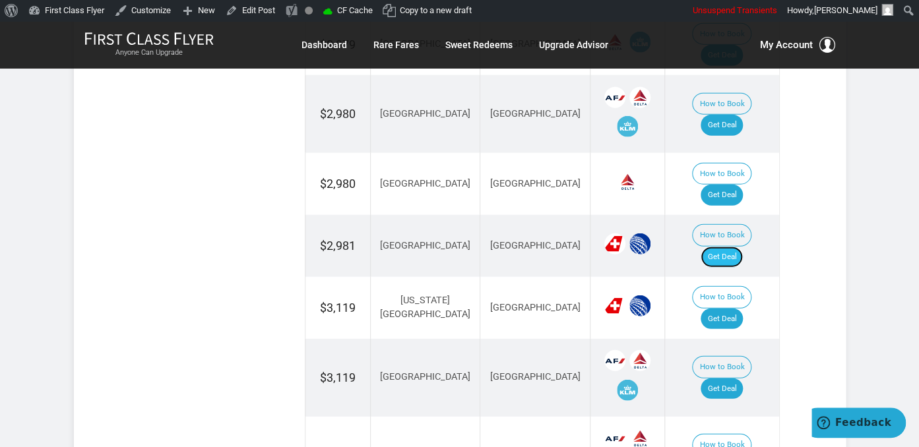
click at [722, 247] on link "Get Deal" at bounding box center [721, 257] width 42 height 21
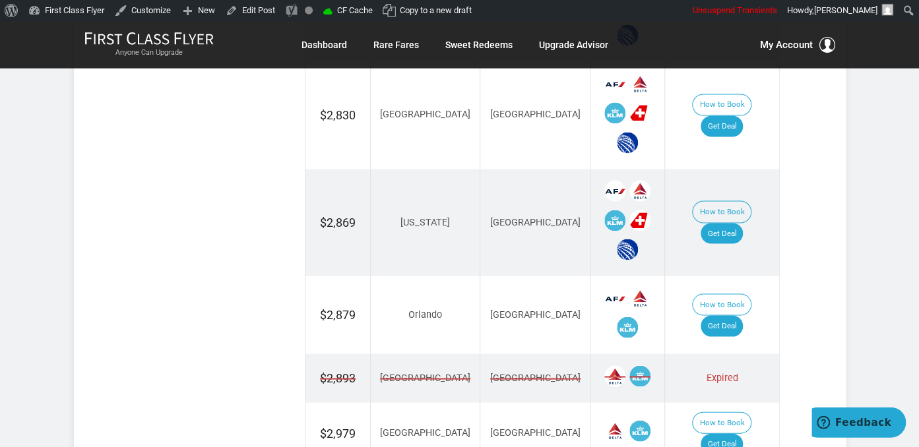
scroll to position [997, 0]
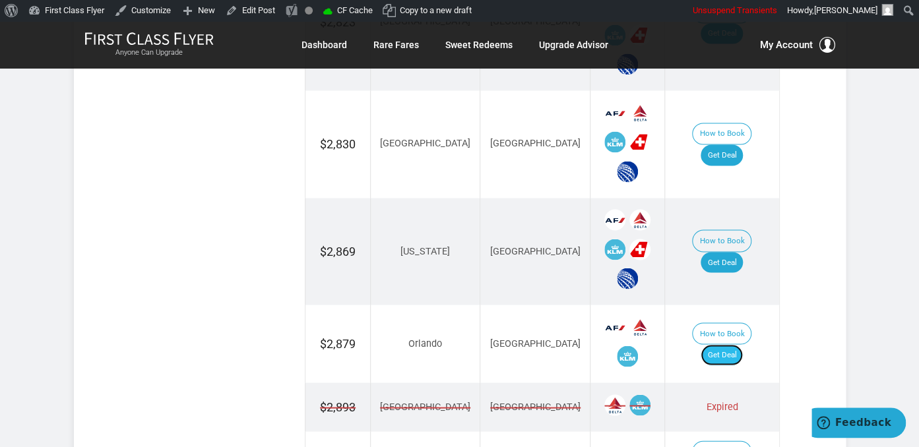
click at [737, 344] on link "Get Deal" at bounding box center [721, 354] width 42 height 21
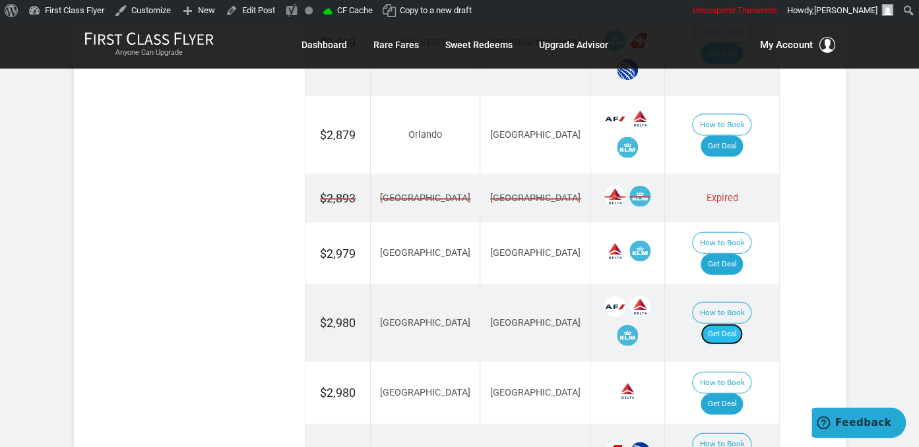
click at [725, 324] on link "Get Deal" at bounding box center [721, 334] width 42 height 21
click at [718, 254] on link "Get Deal" at bounding box center [721, 264] width 42 height 21
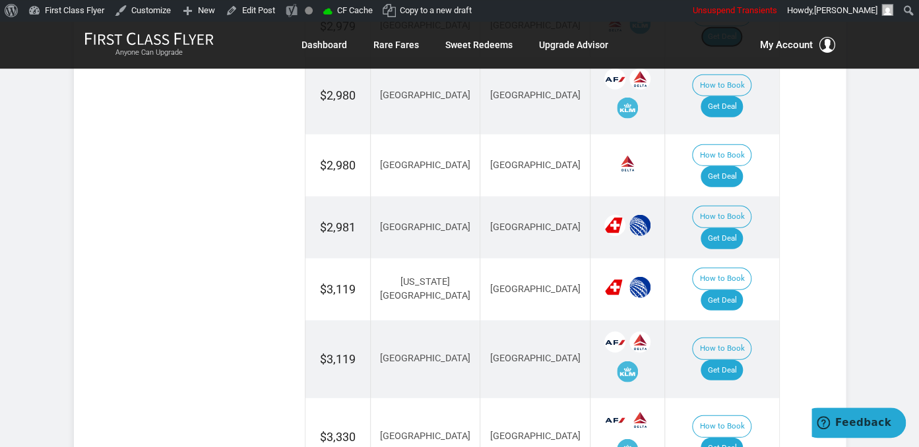
scroll to position [1346, 0]
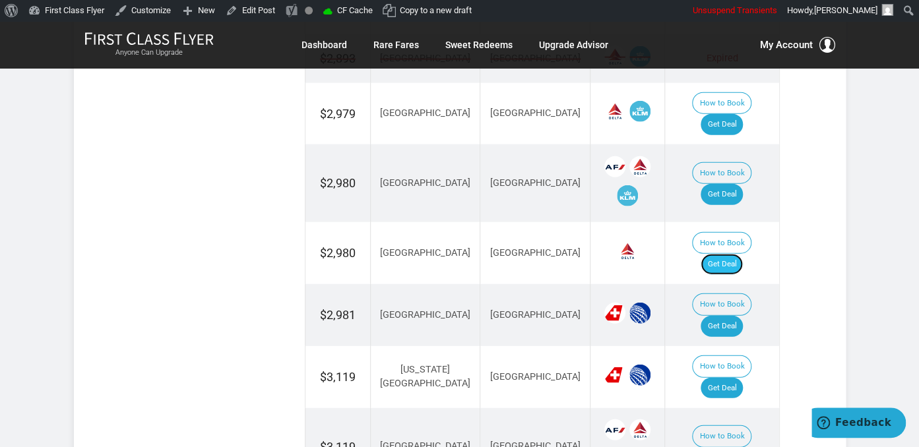
click at [724, 254] on link "Get Deal" at bounding box center [721, 264] width 42 height 21
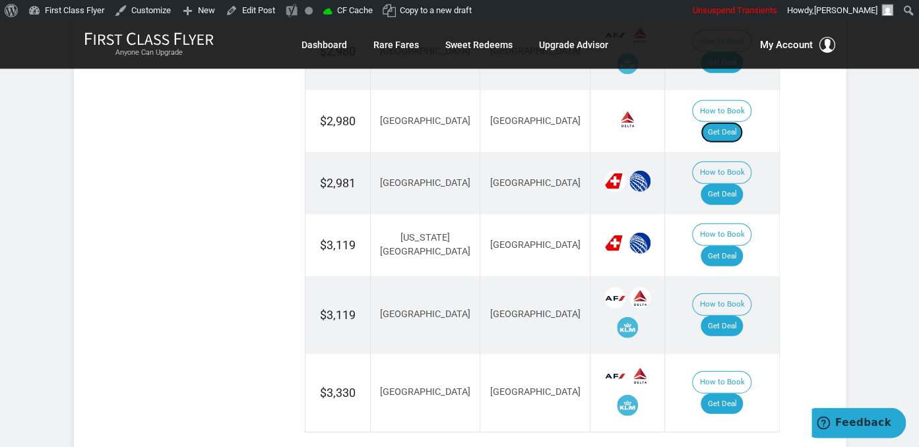
scroll to position [1485, 0]
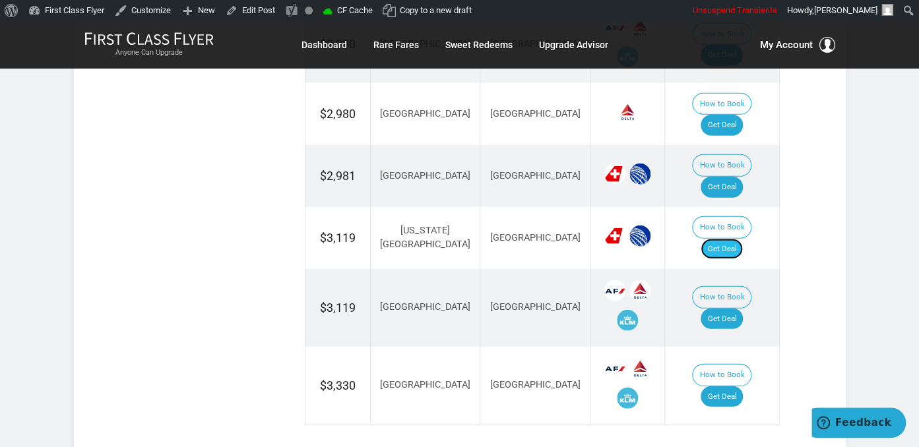
click at [730, 239] on link "Get Deal" at bounding box center [721, 249] width 42 height 21
click at [719, 309] on link "Get Deal" at bounding box center [721, 319] width 42 height 21
click at [735, 387] on link "Get Deal" at bounding box center [721, 397] width 42 height 21
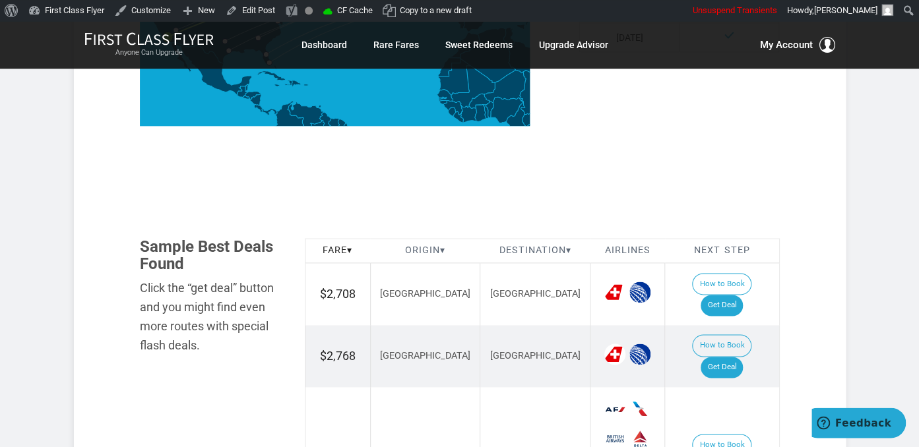
scroll to position [627, 0]
click at [733, 294] on link "Get Deal" at bounding box center [721, 304] width 42 height 21
click at [728, 356] on link "Get Deal" at bounding box center [721, 366] width 42 height 21
click at [726, 294] on link "Get Deal" at bounding box center [721, 304] width 42 height 21
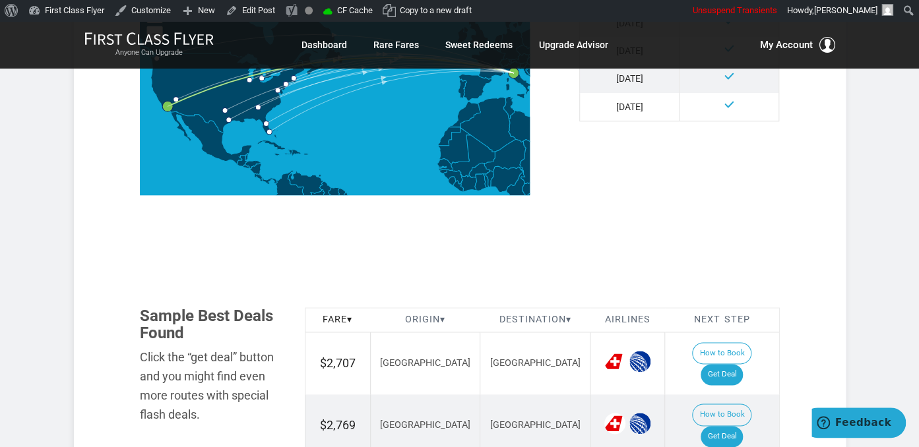
click at [614, 204] on div "Example Deal Routes If you can, follow the deal… From [GEOGRAPHIC_DATA] [GEOGRA…" at bounding box center [460, 56] width 660 height 317
click at [617, 212] on div "Example Deal Routes If you can, follow the deal… From [GEOGRAPHIC_DATA] [GEOGRA…" at bounding box center [460, 56] width 660 height 317
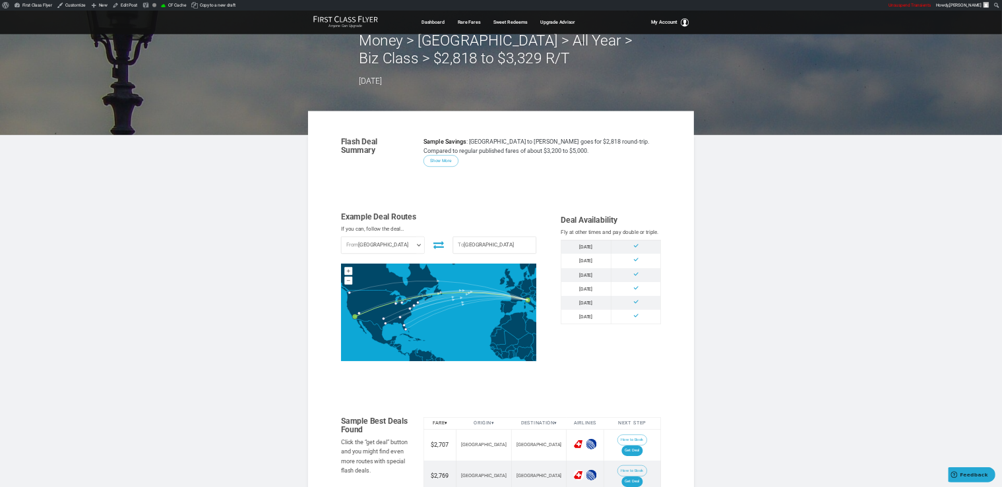
scroll to position [22, 0]
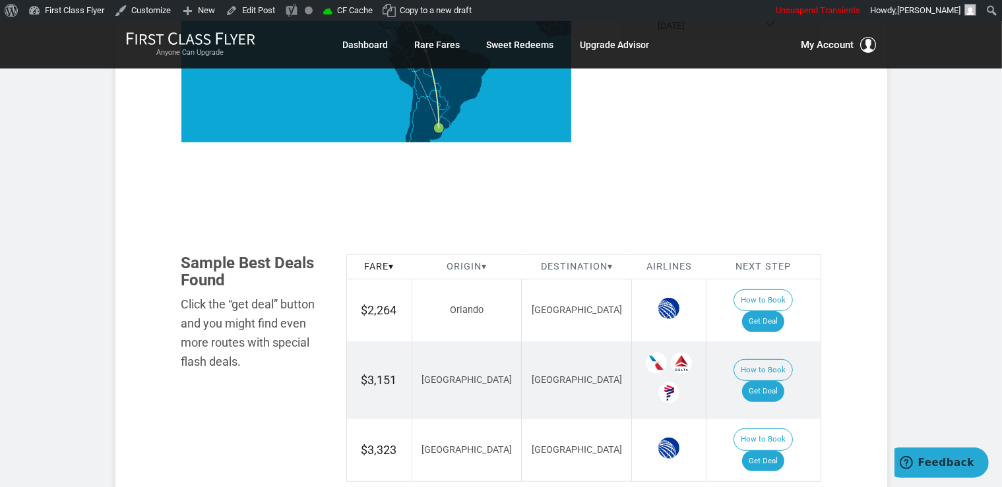
scroll to position [697, 0]
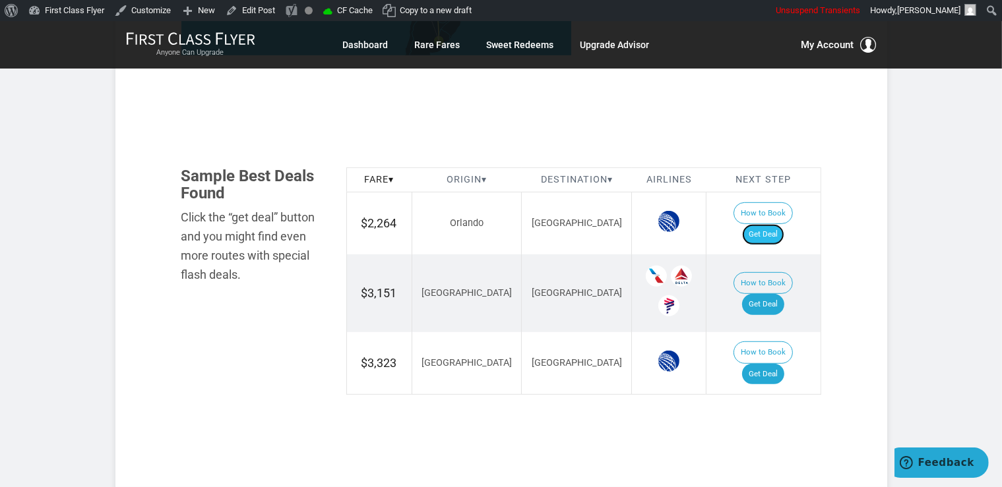
click at [772, 224] on link "Get Deal" at bounding box center [763, 234] width 42 height 21
drag, startPoint x: 762, startPoint y: 282, endPoint x: 761, endPoint y: 260, distance: 22.4
click at [762, 294] on link "Get Deal" at bounding box center [763, 304] width 42 height 21
click at [768, 364] on link "Get Deal" at bounding box center [763, 374] width 42 height 21
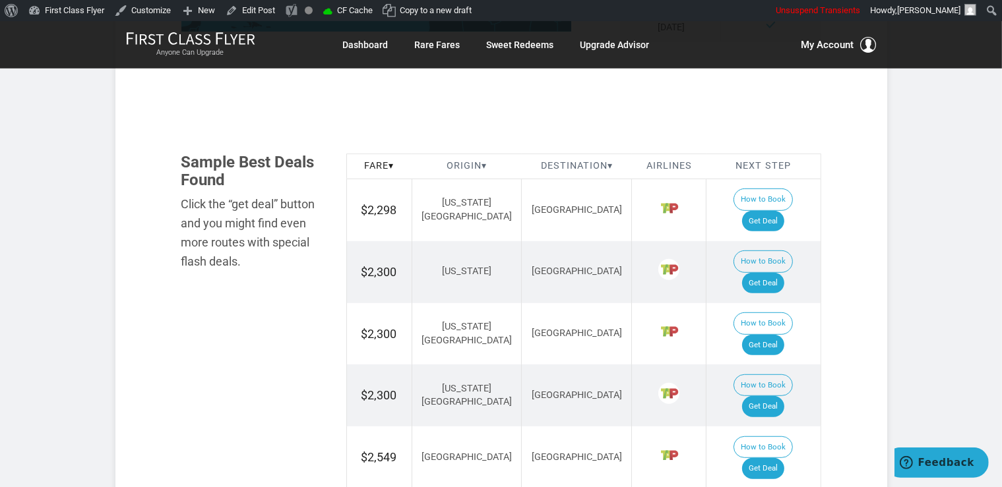
scroll to position [766, 0]
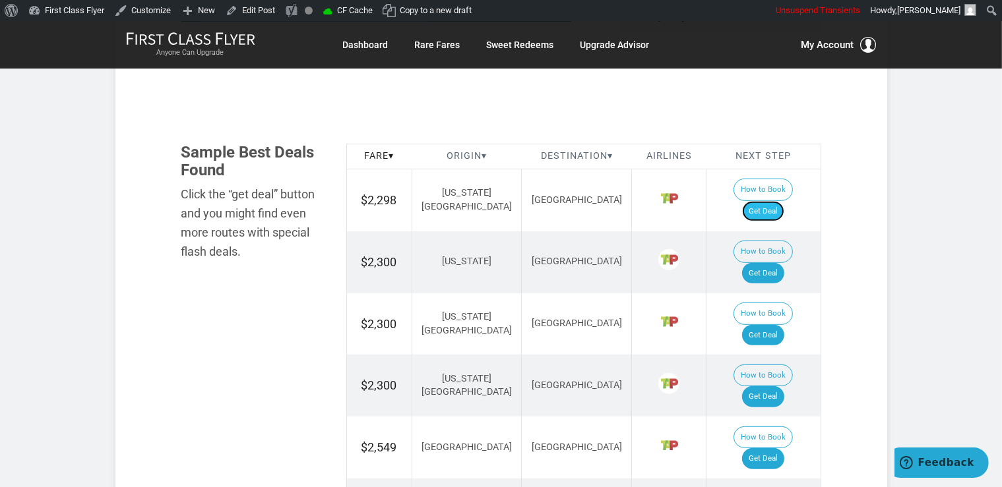
click at [781, 201] on link "Get Deal" at bounding box center [763, 211] width 42 height 21
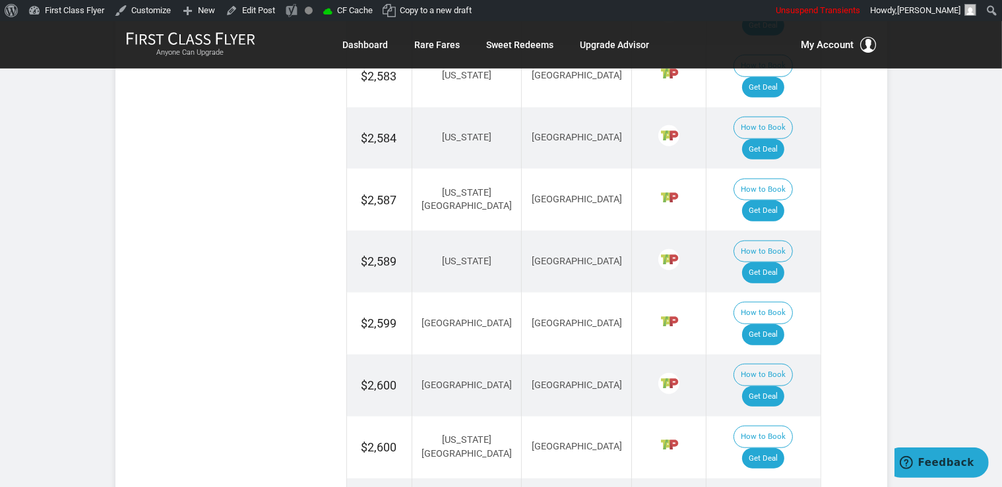
scroll to position [1253, 0]
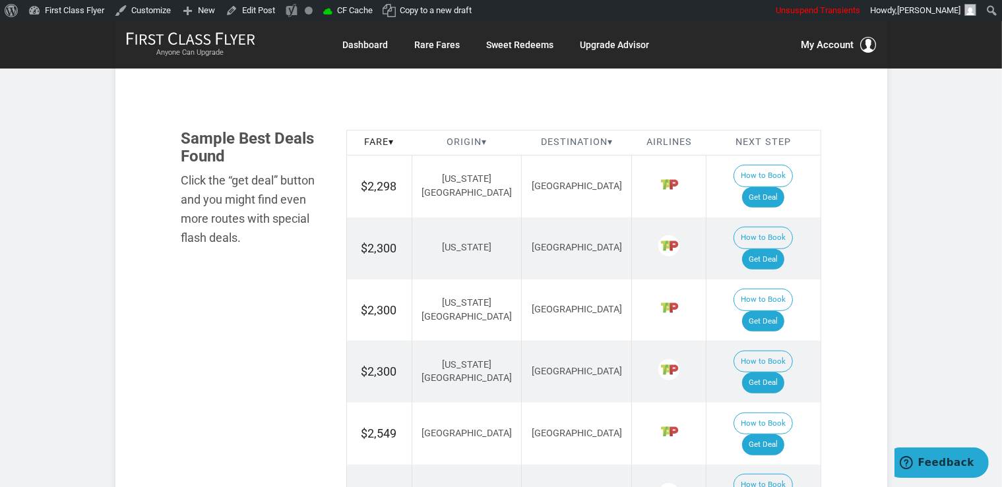
scroll to position [766, 0]
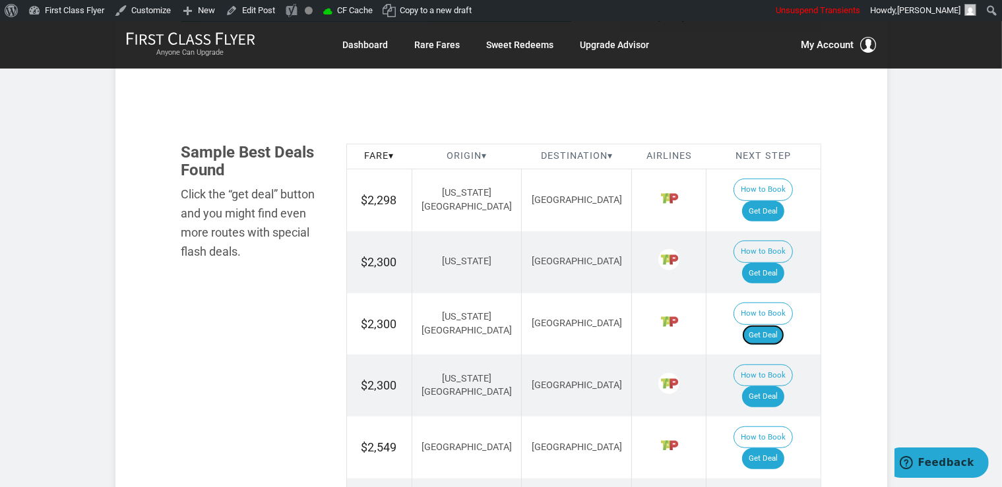
click at [764, 325] on link "Get Deal" at bounding box center [763, 335] width 42 height 21
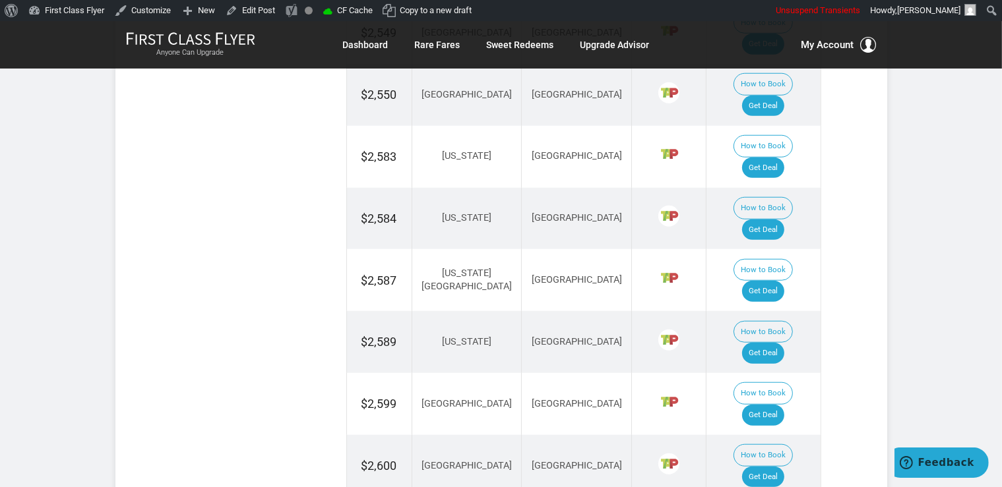
scroll to position [1184, 0]
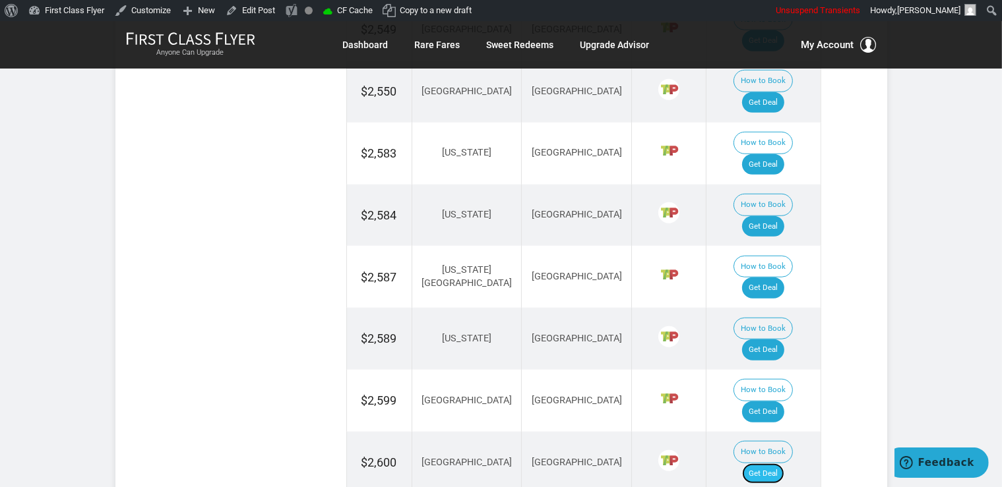
click at [777, 464] on link "Get Deal" at bounding box center [763, 474] width 42 height 21
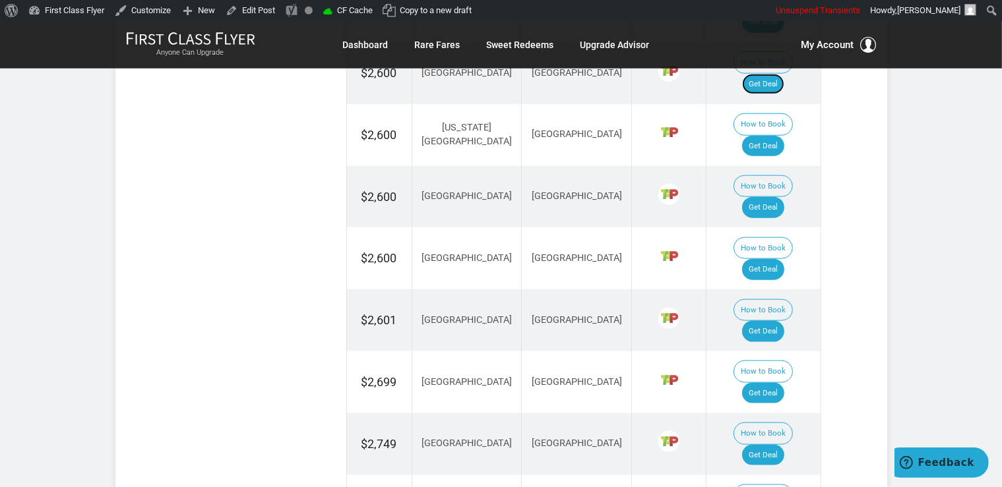
scroll to position [1671, 0]
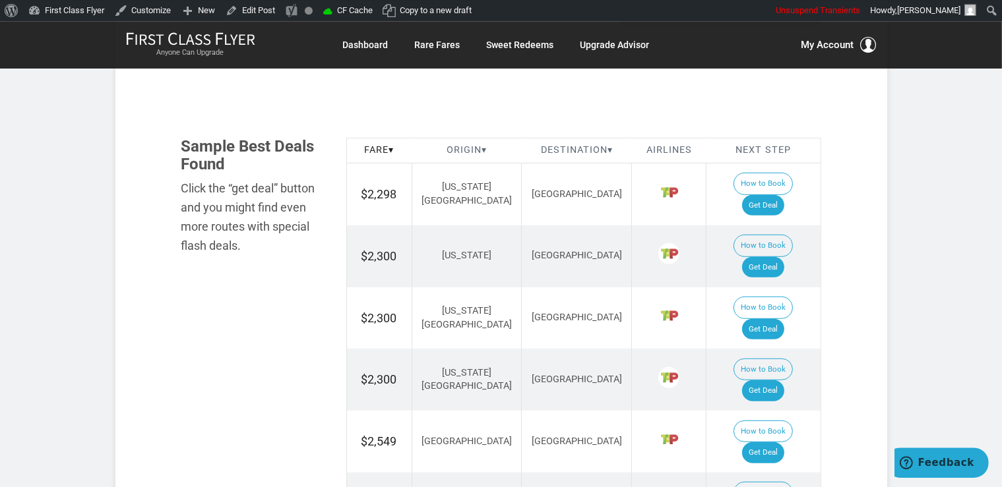
scroll to position [766, 0]
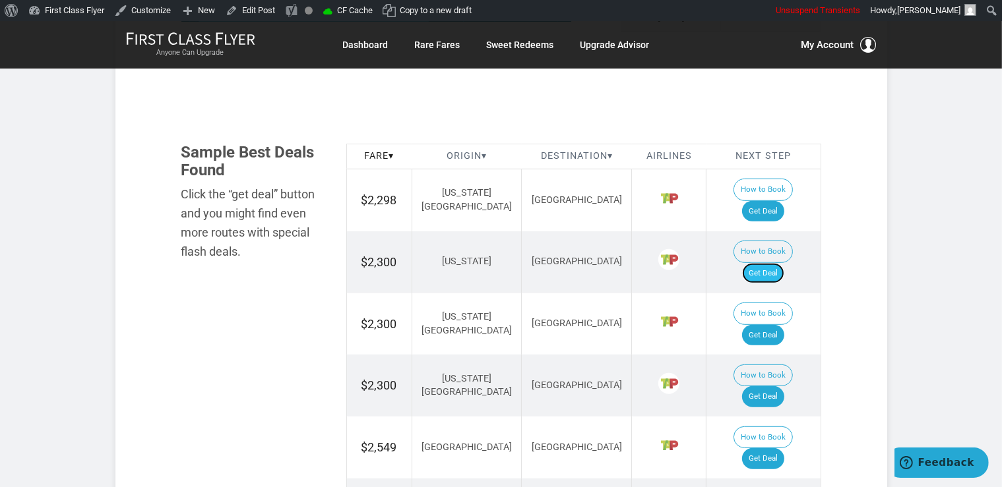
click at [781, 263] on link "Get Deal" at bounding box center [763, 273] width 42 height 21
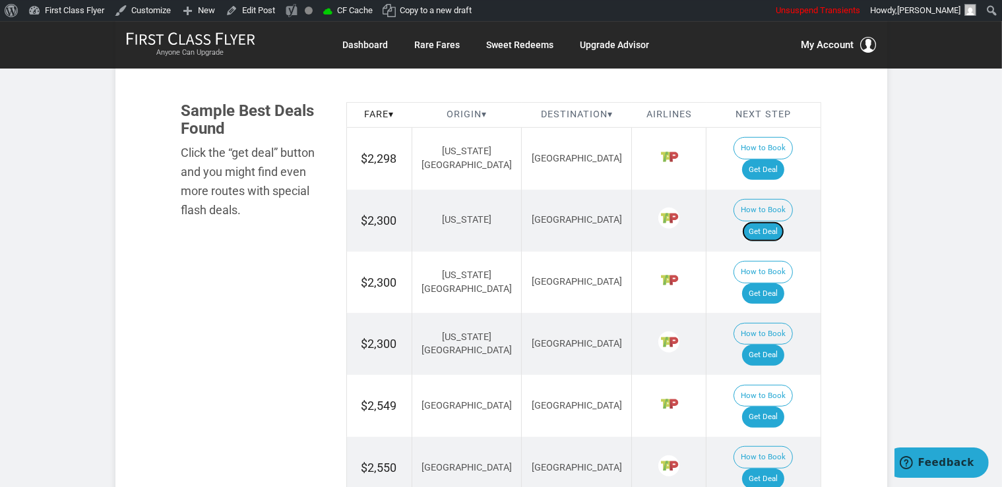
scroll to position [836, 0]
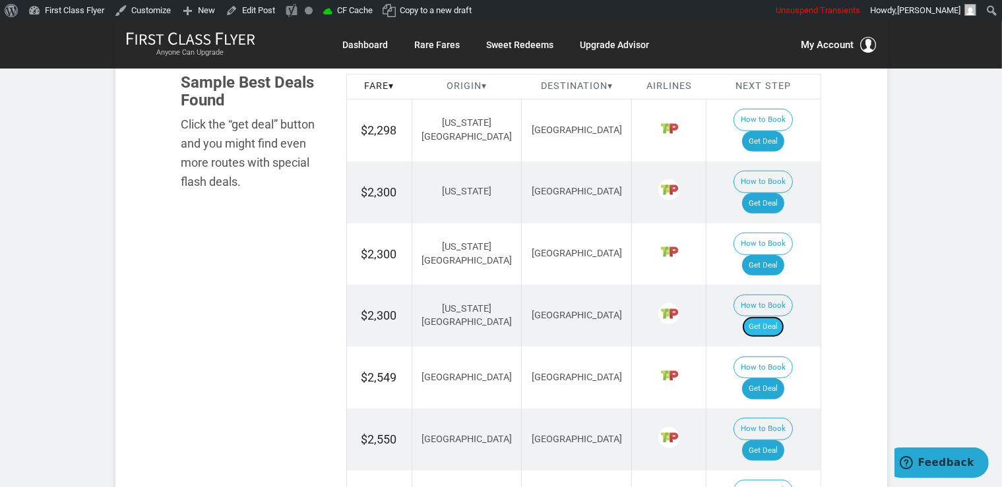
click at [782, 317] on link "Get Deal" at bounding box center [763, 327] width 42 height 21
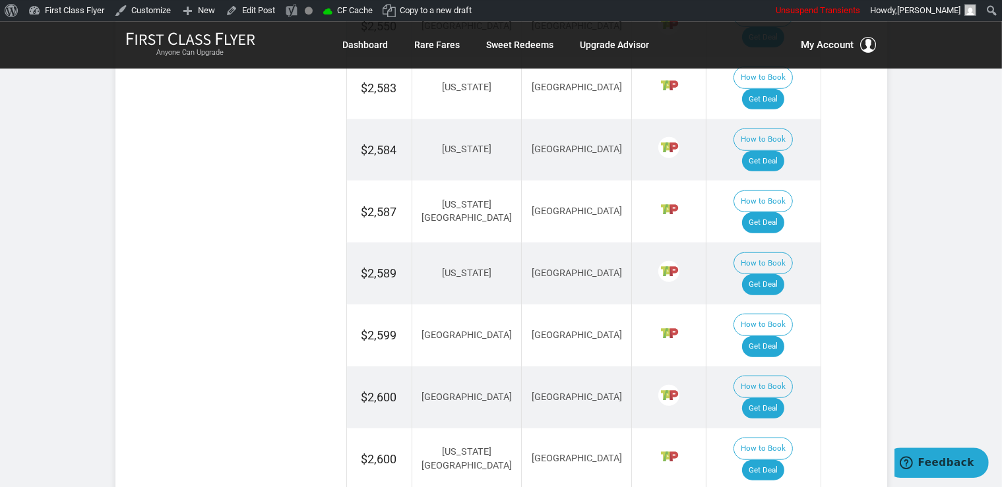
scroll to position [1323, 0]
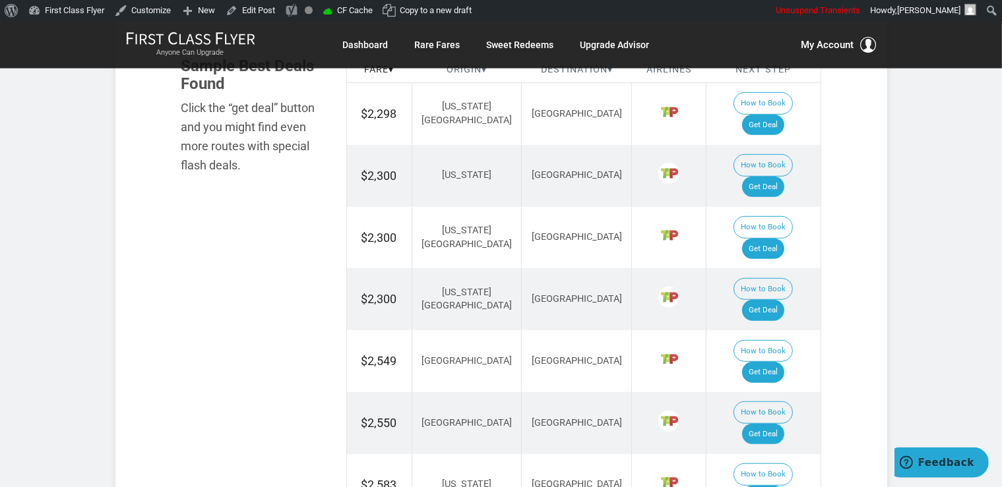
scroll to position [836, 0]
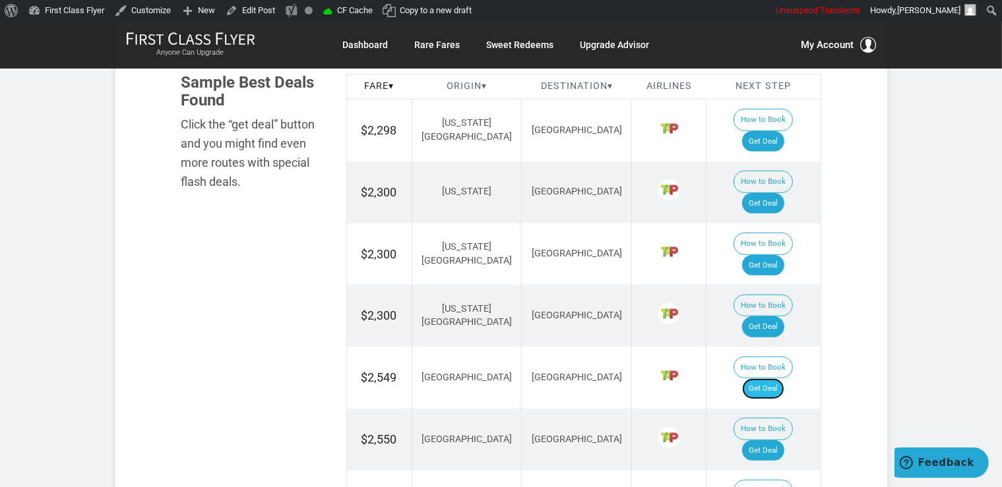
click at [784, 379] on link "Get Deal" at bounding box center [763, 389] width 42 height 21
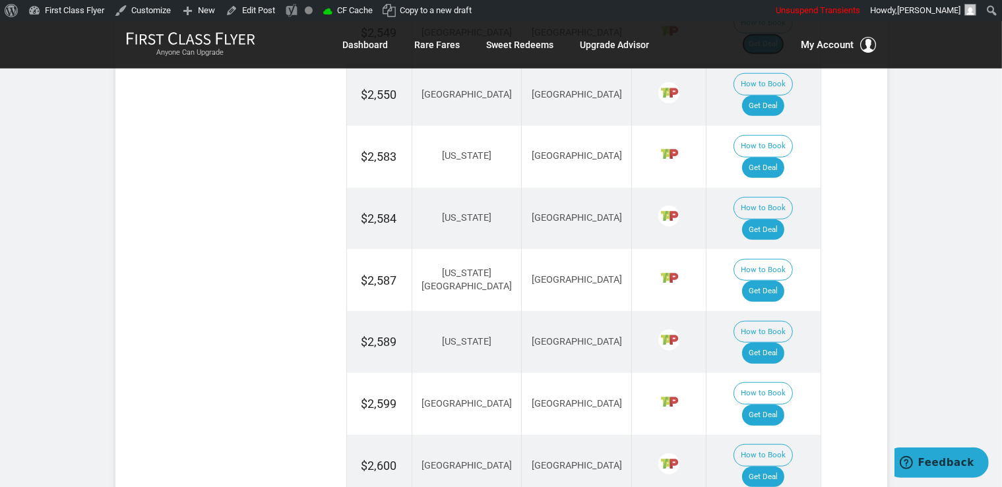
scroll to position [1184, 0]
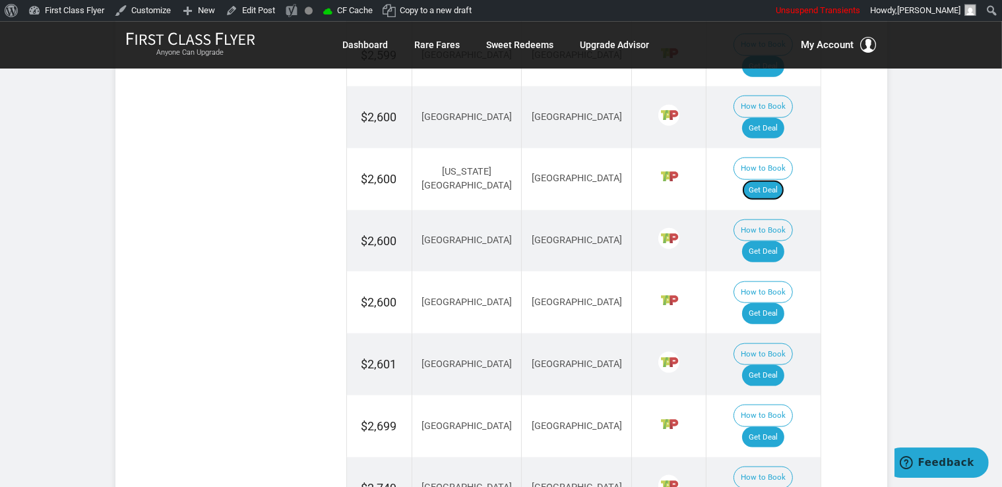
scroll to position [1532, 0]
